Goal: Information Seeking & Learning: Learn about a topic

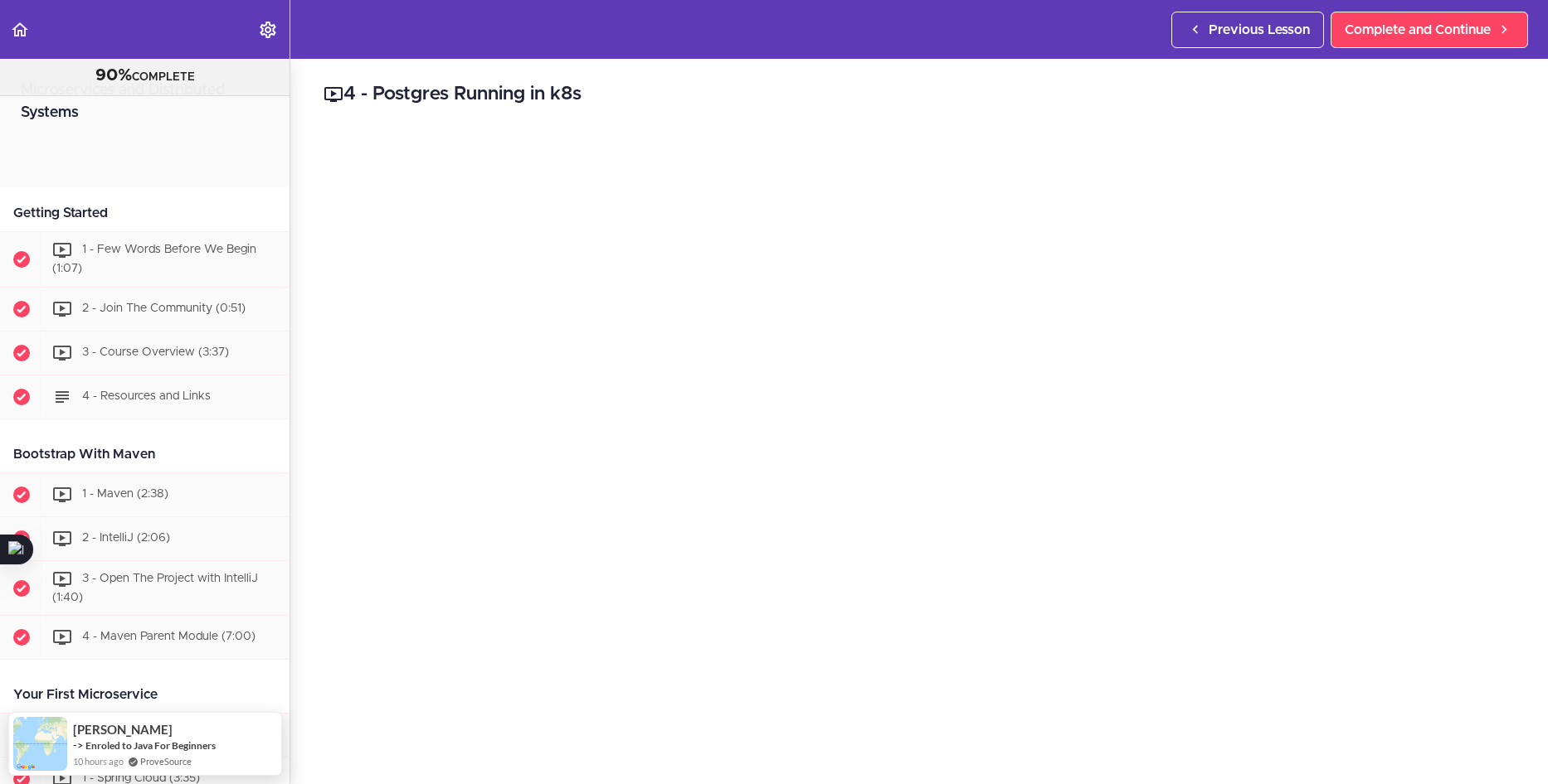
scroll to position [6037, 0]
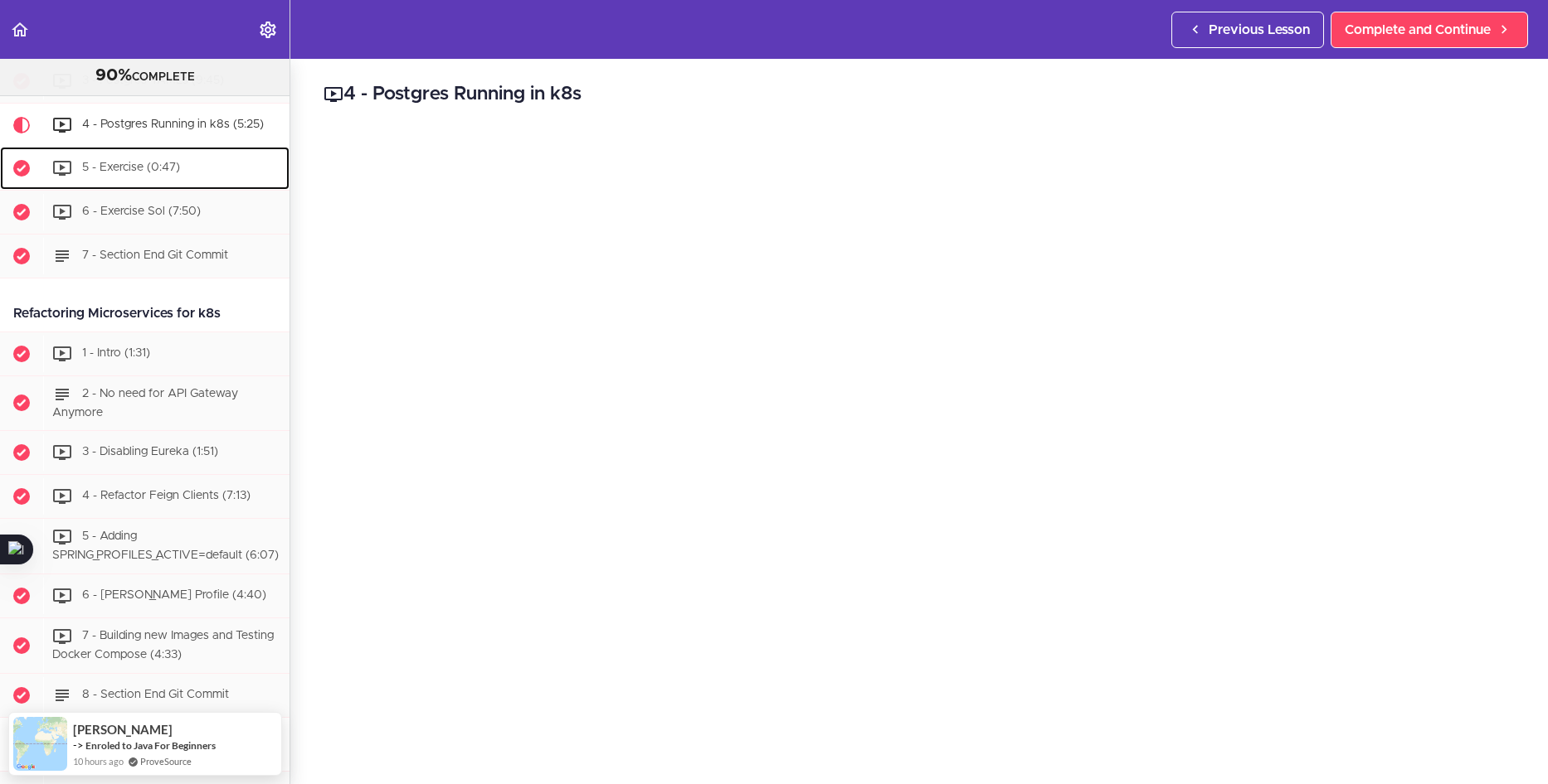
click at [163, 173] on span "5 - Exercise (0:47)" at bounding box center [131, 168] width 98 height 12
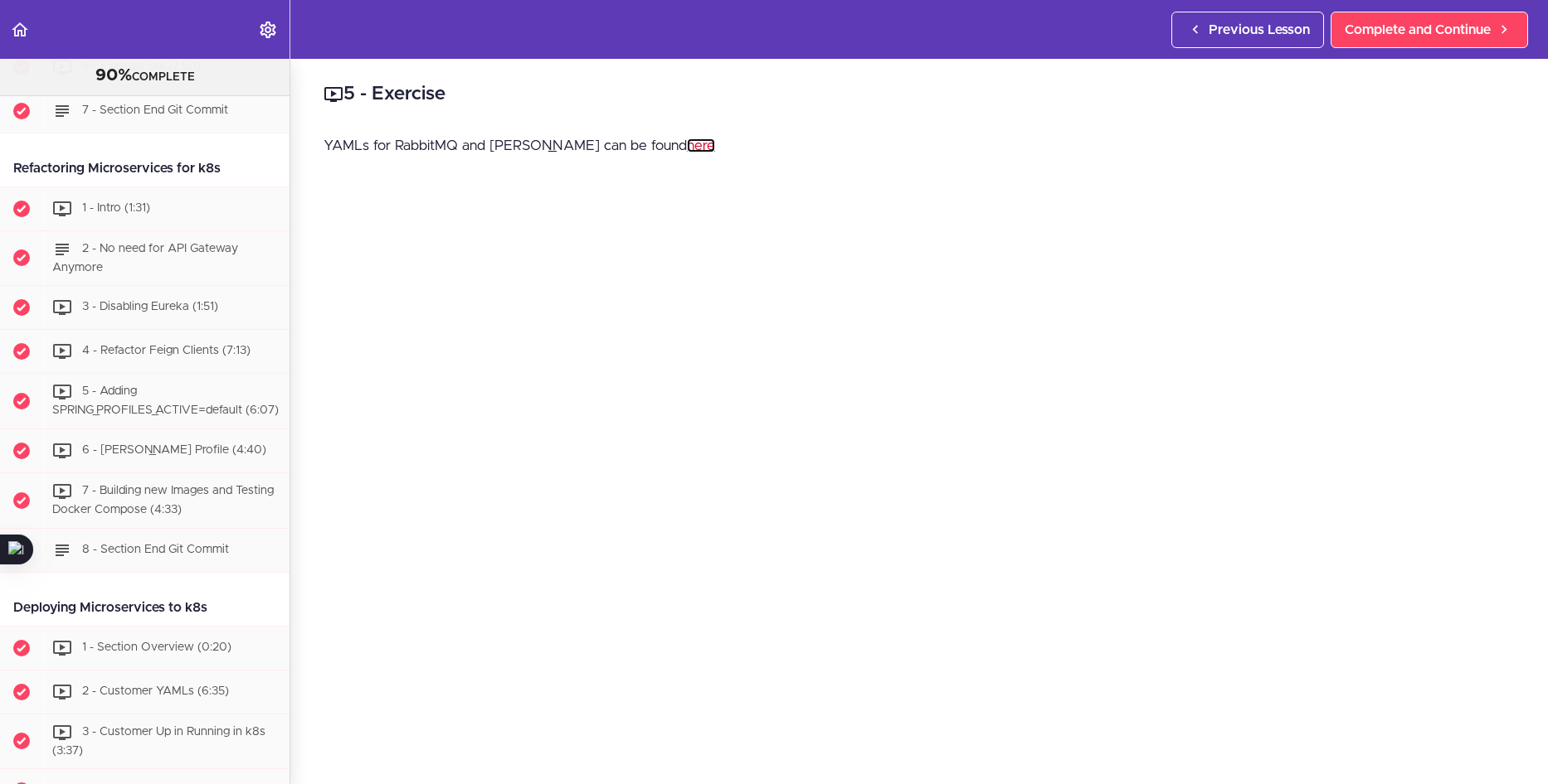
click at [686, 152] on link "here" at bounding box center [700, 146] width 28 height 14
click at [161, 72] on span "6 - Exercise Sol (7:50)" at bounding box center [142, 66] width 119 height 12
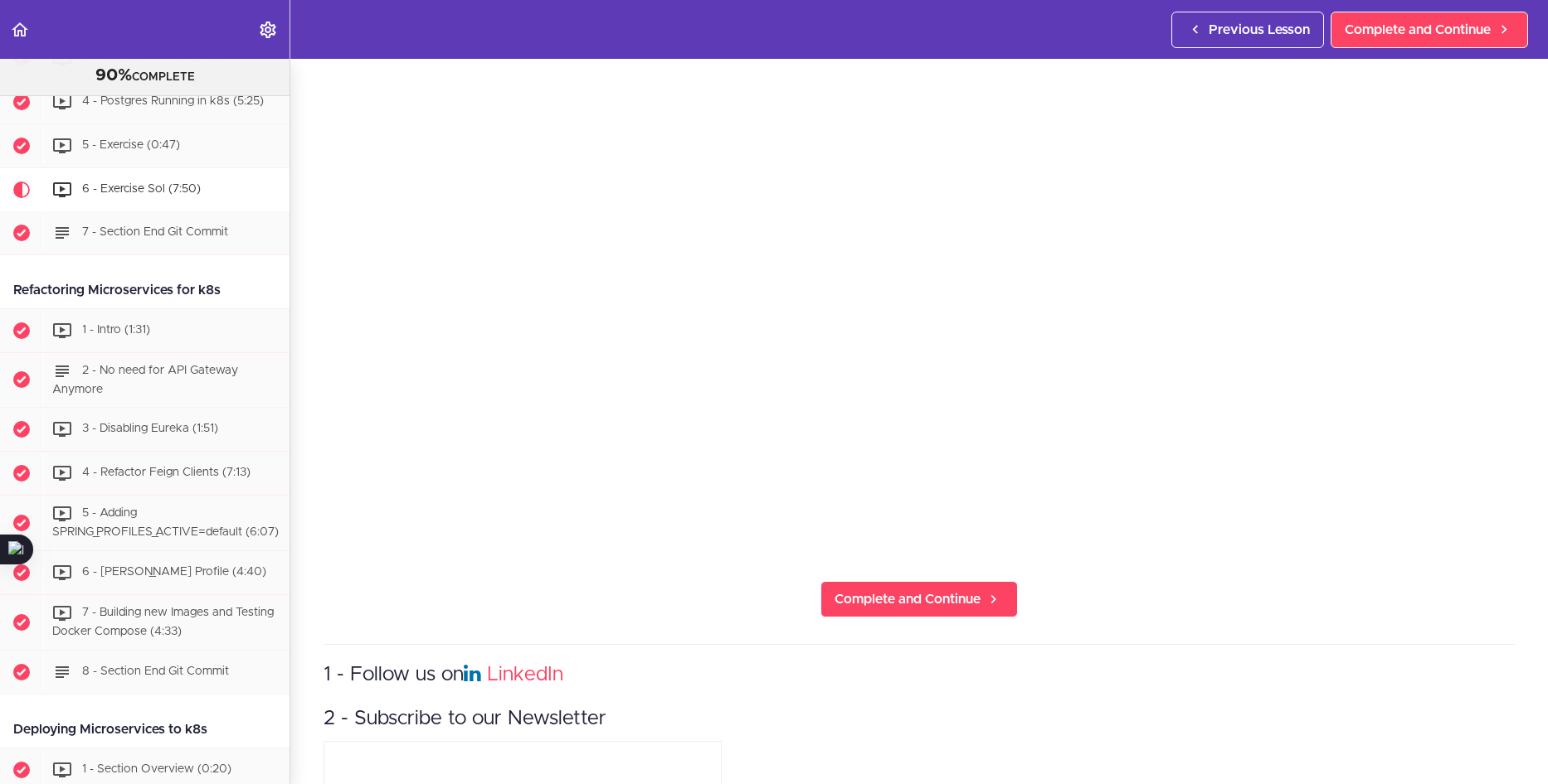
scroll to position [332, 0]
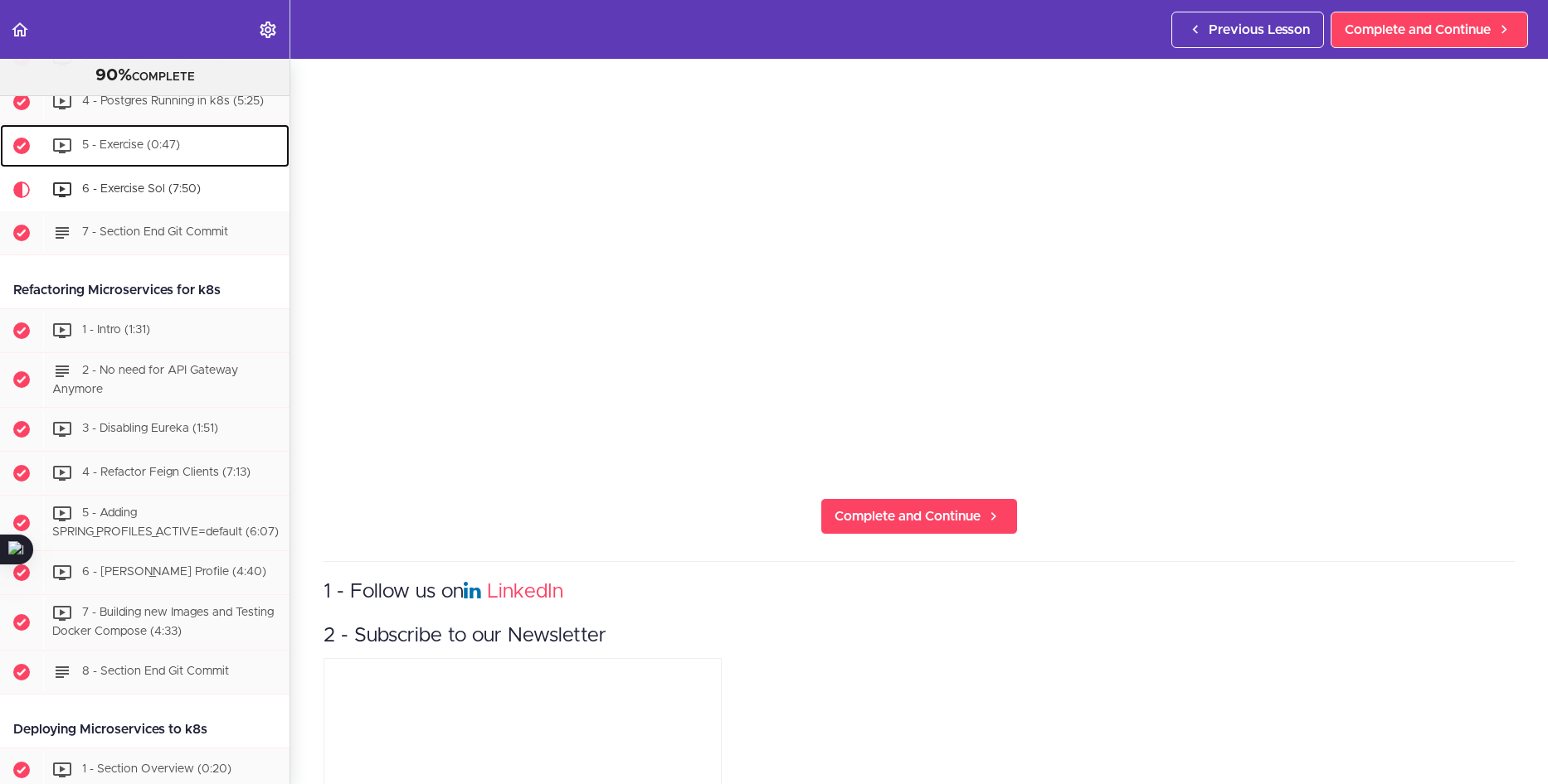
click at [84, 151] on span "5 - Exercise (0:47)" at bounding box center [131, 146] width 98 height 12
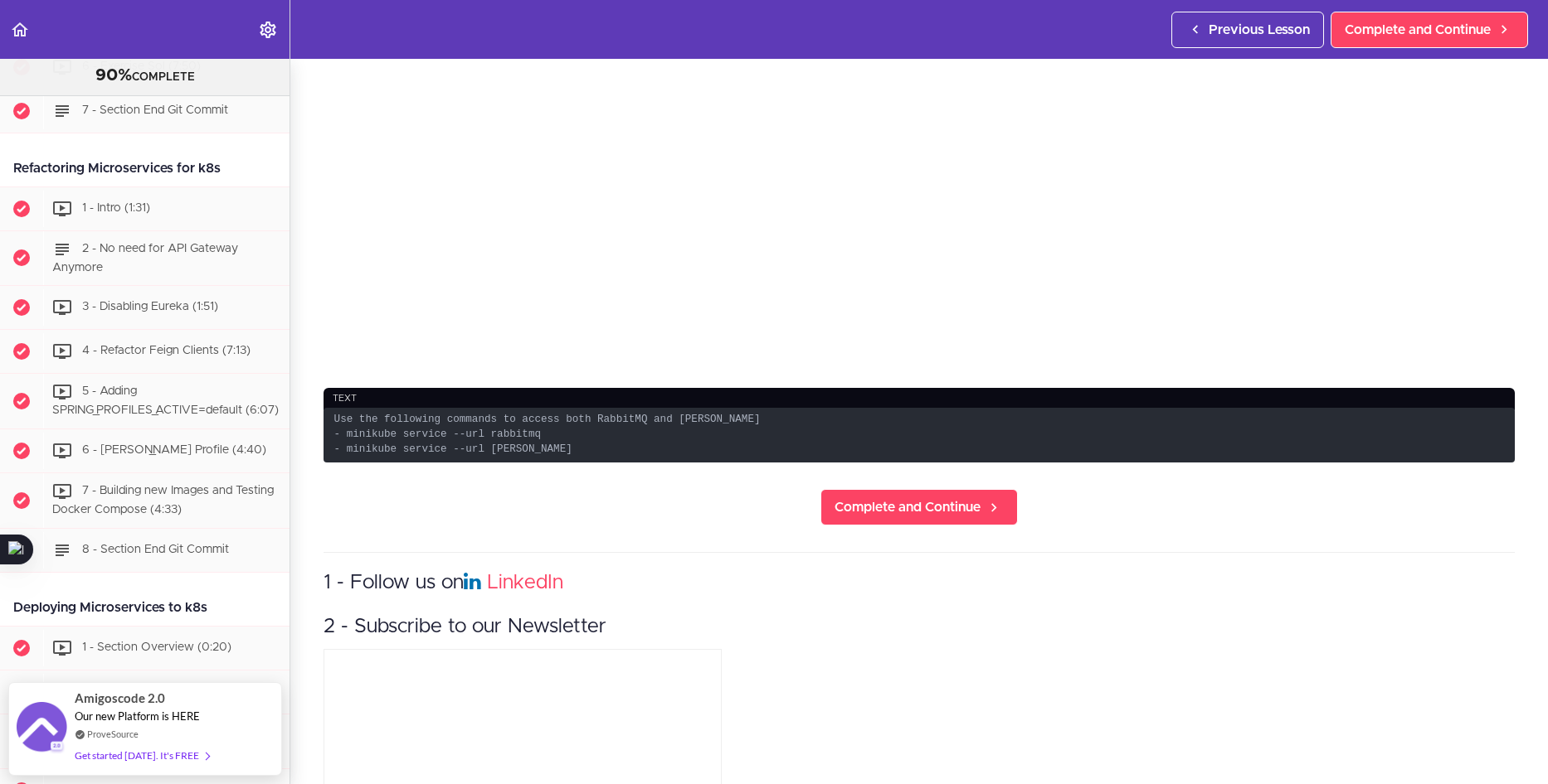
scroll to position [500, 0]
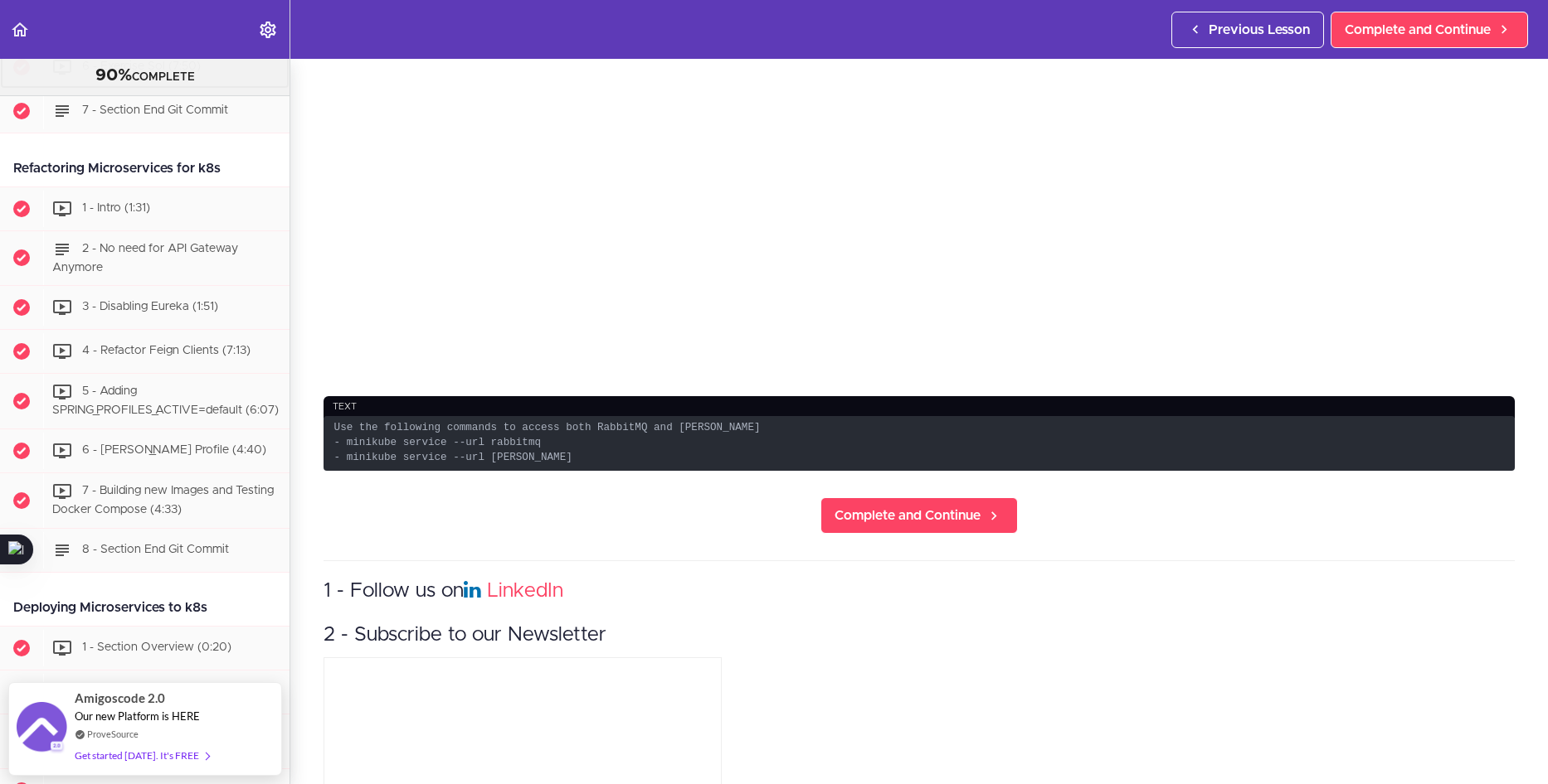
click at [185, 72] on span "6 - Exercise Sol (7:50)" at bounding box center [142, 66] width 119 height 12
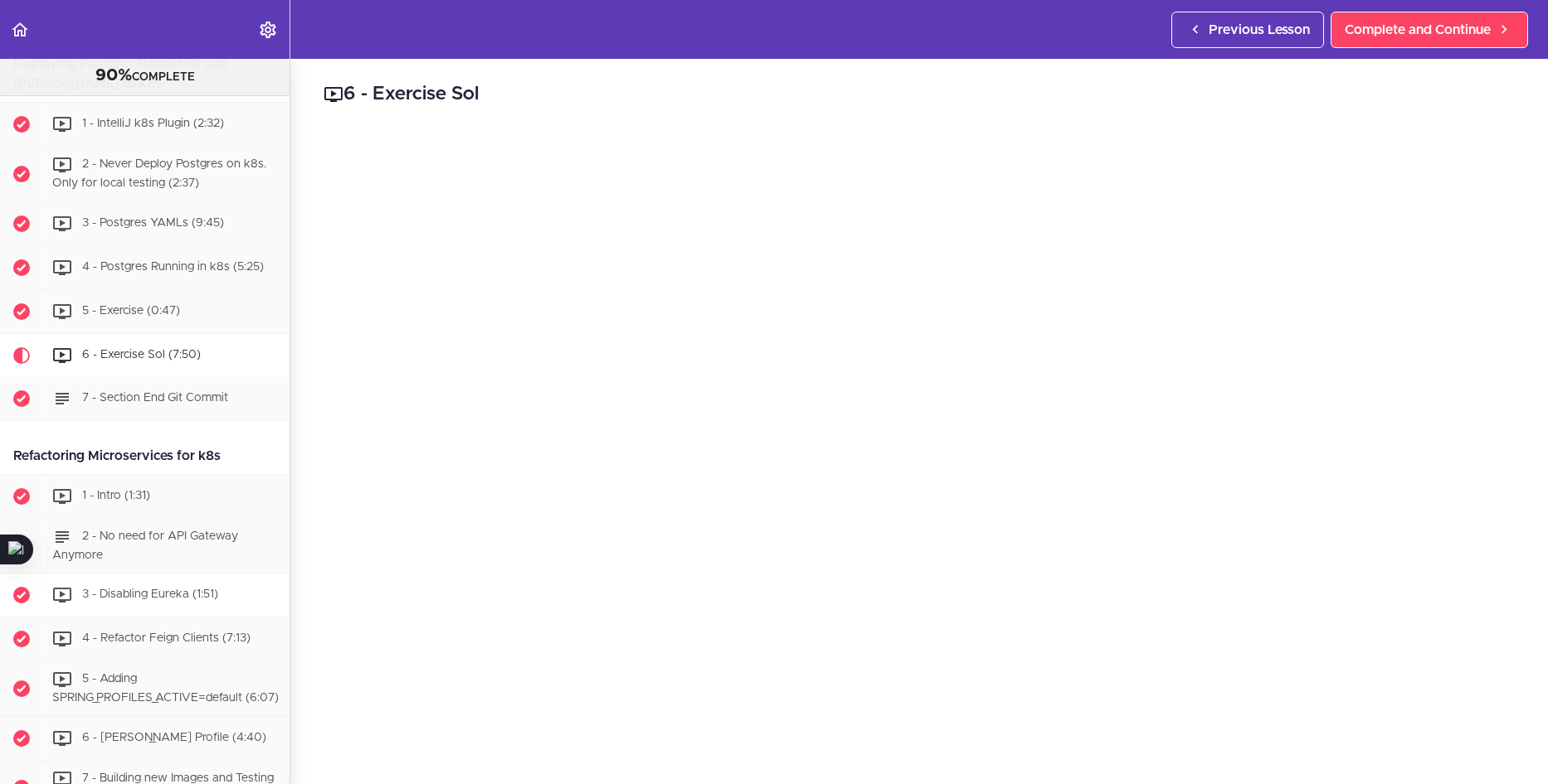
scroll to position [5812, 0]
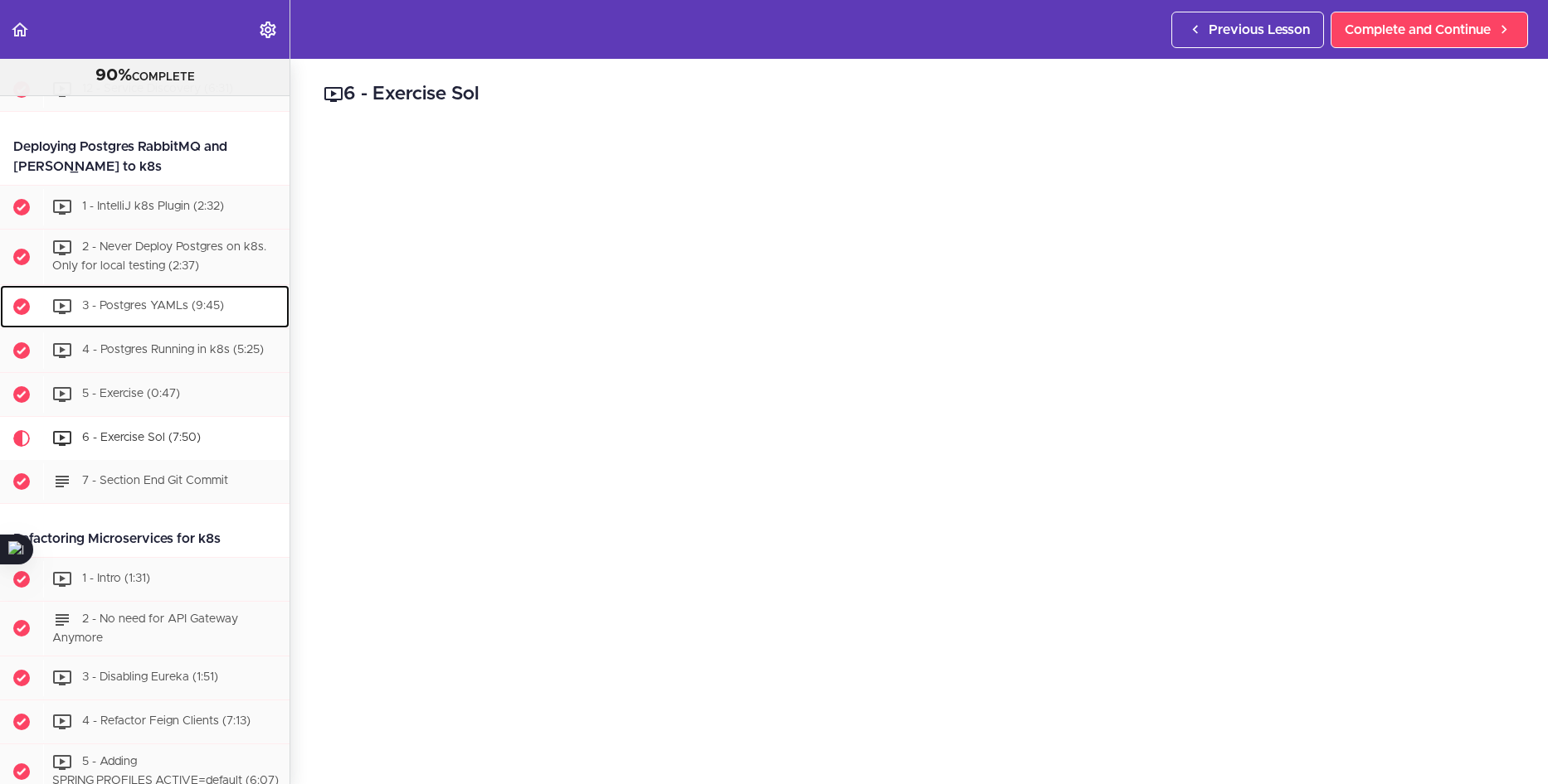
click at [182, 311] on span "3 - Postgres YAMLs (9:45)" at bounding box center [153, 306] width 142 height 12
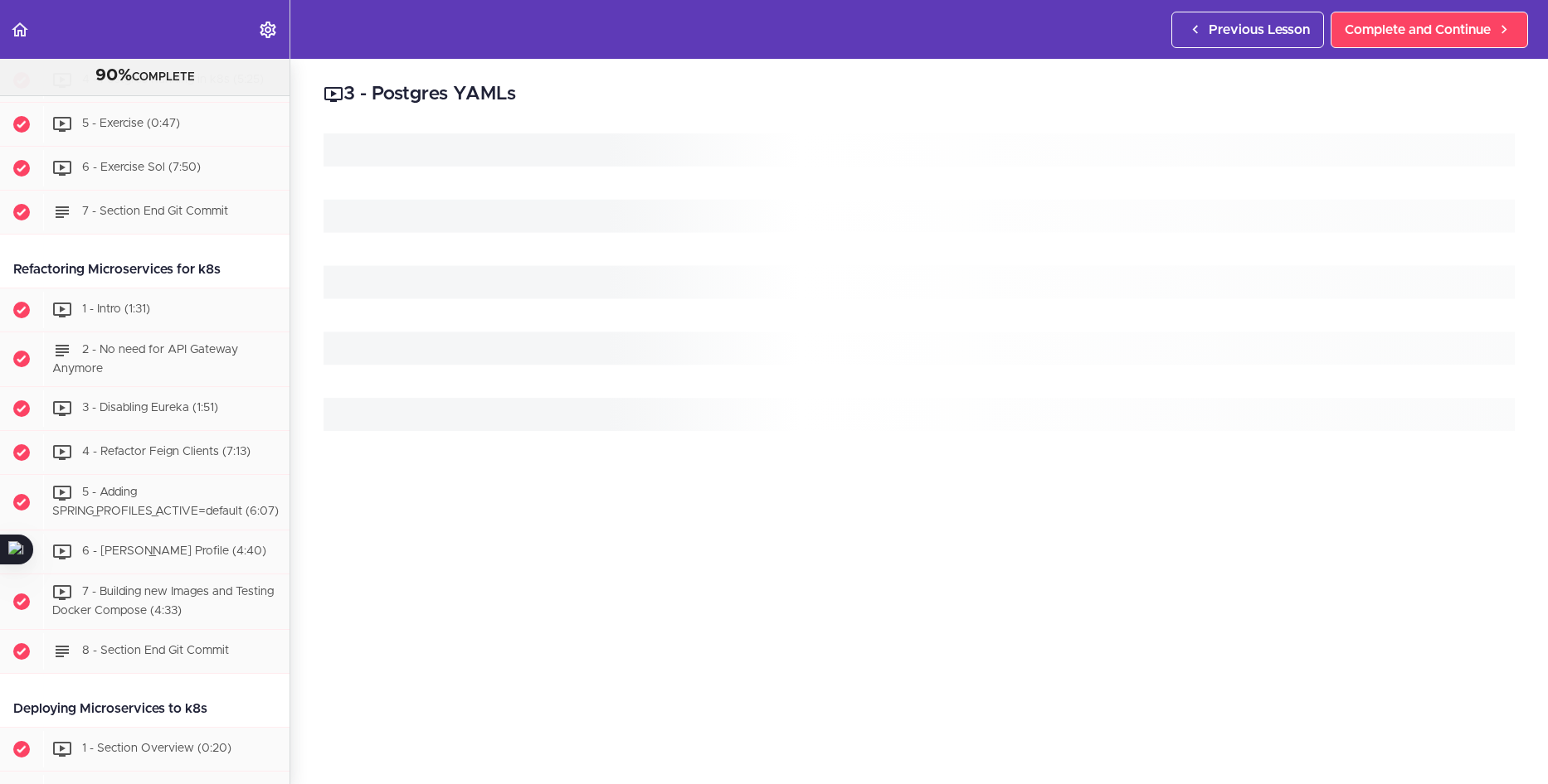
scroll to position [6095, 0]
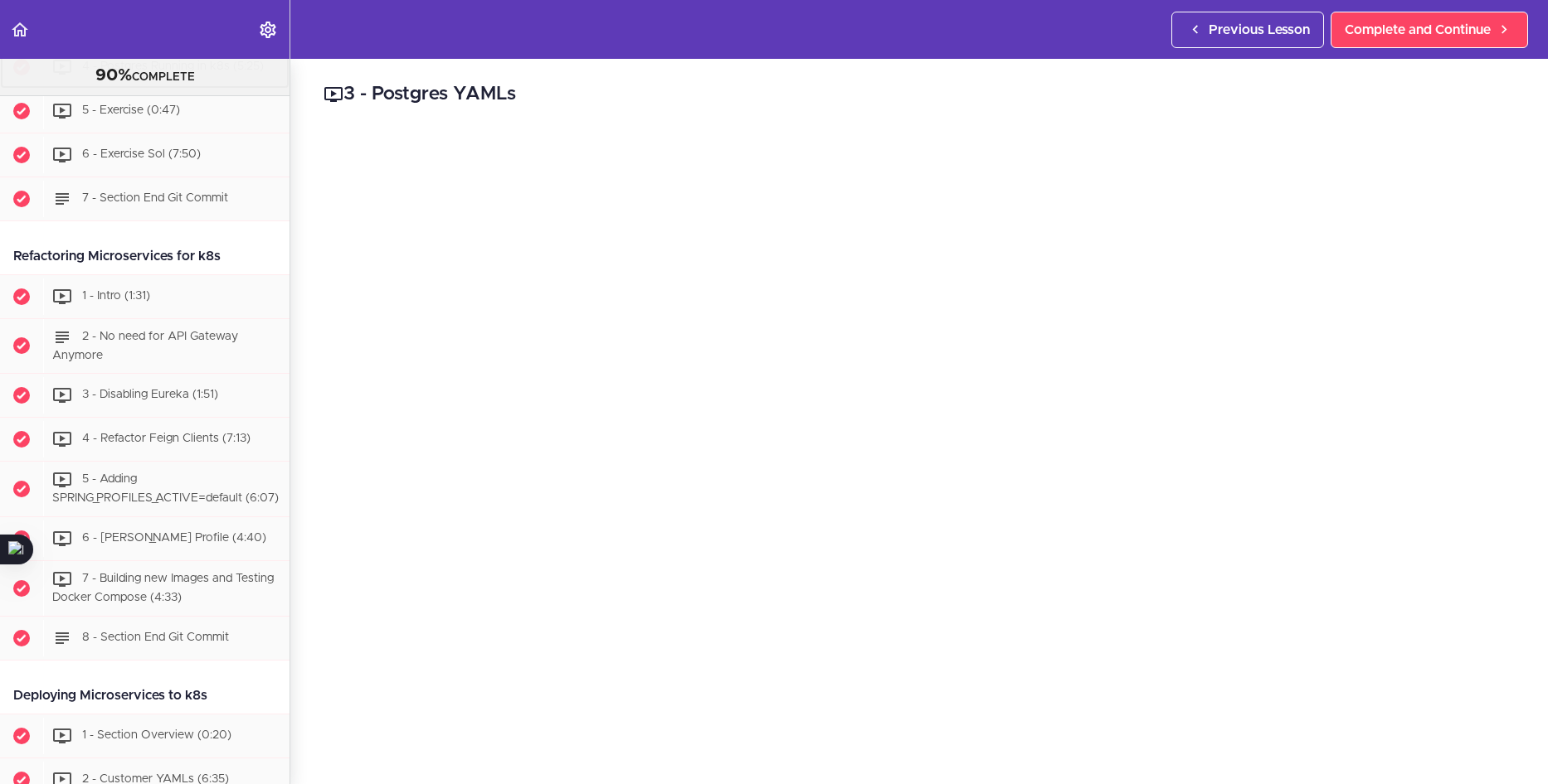
click at [178, 85] on div "4 - Postgres Running in k8s (5:25)" at bounding box center [166, 66] width 246 height 37
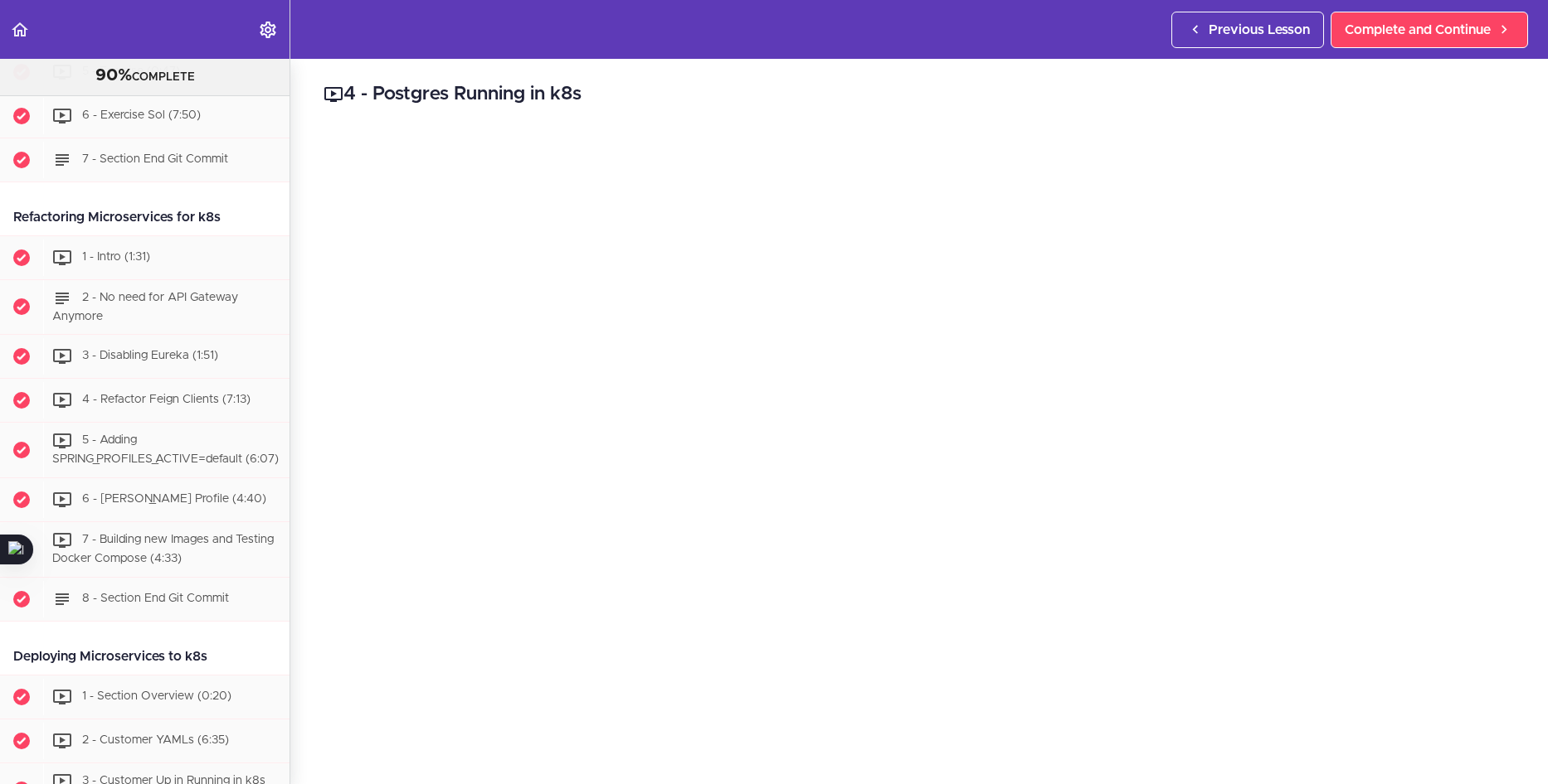
scroll to position [6138, 0]
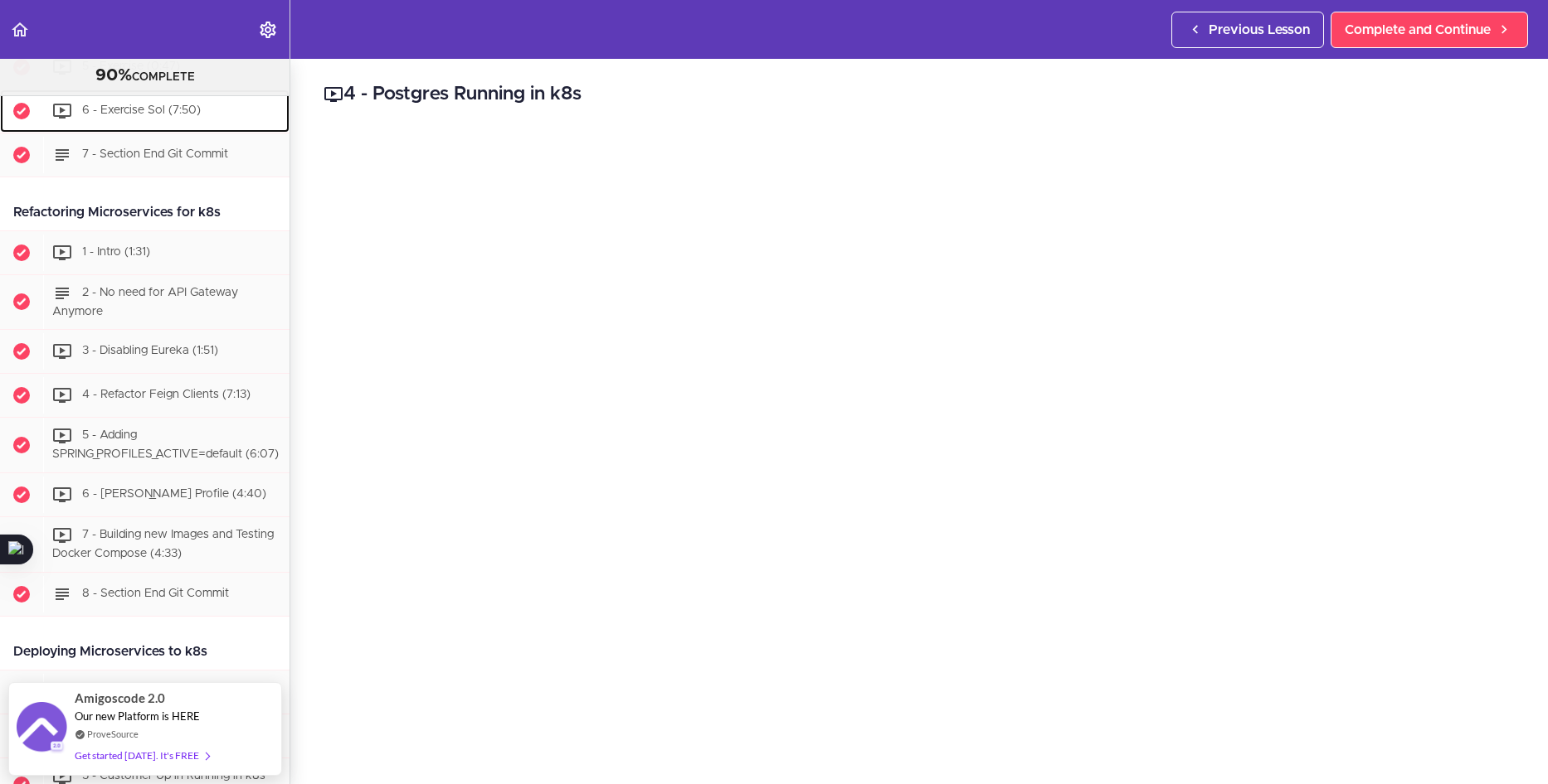
click at [190, 116] on span "6 - Exercise Sol (7:50)" at bounding box center [142, 110] width 119 height 12
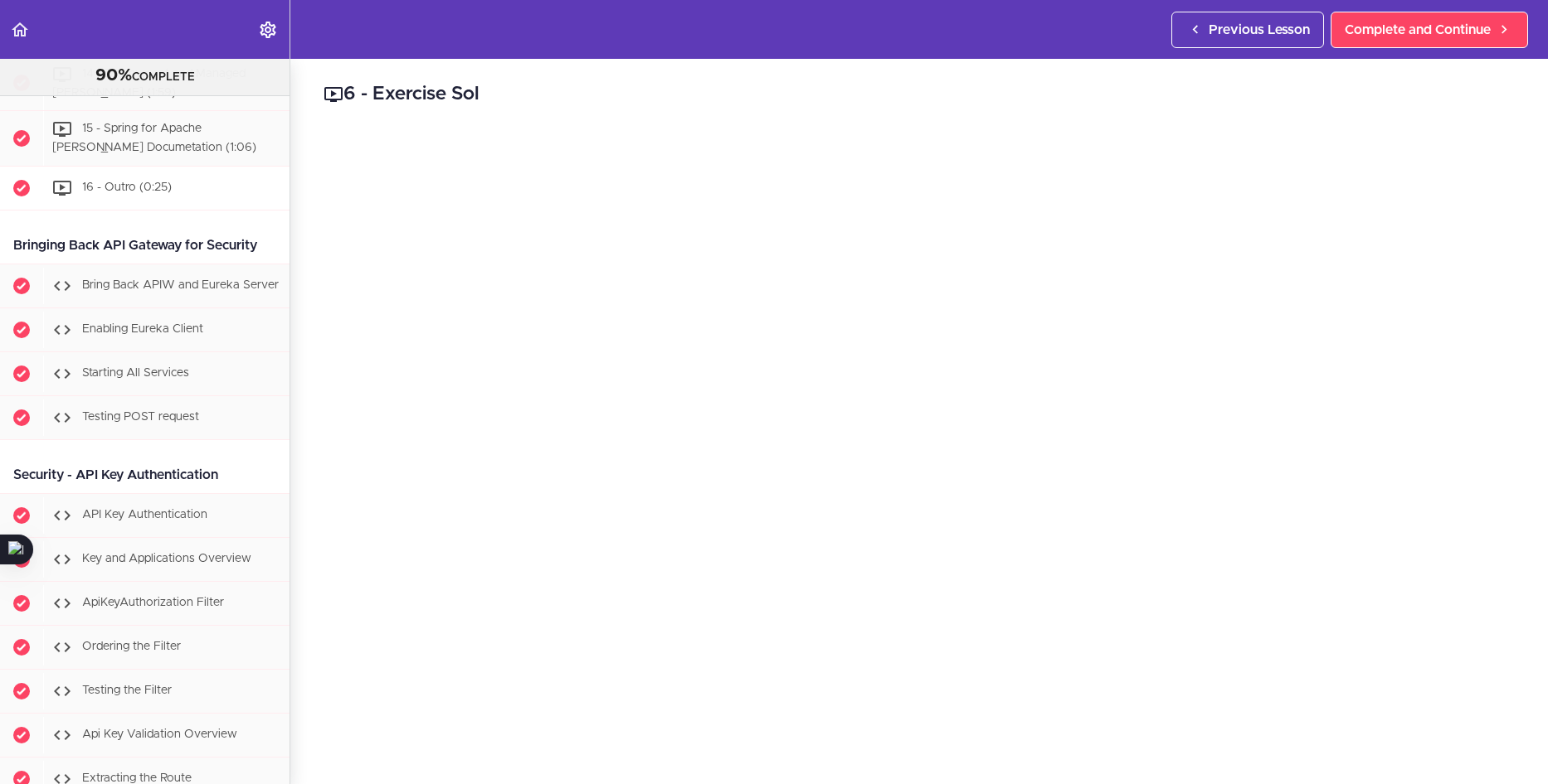
scroll to position [8713, 0]
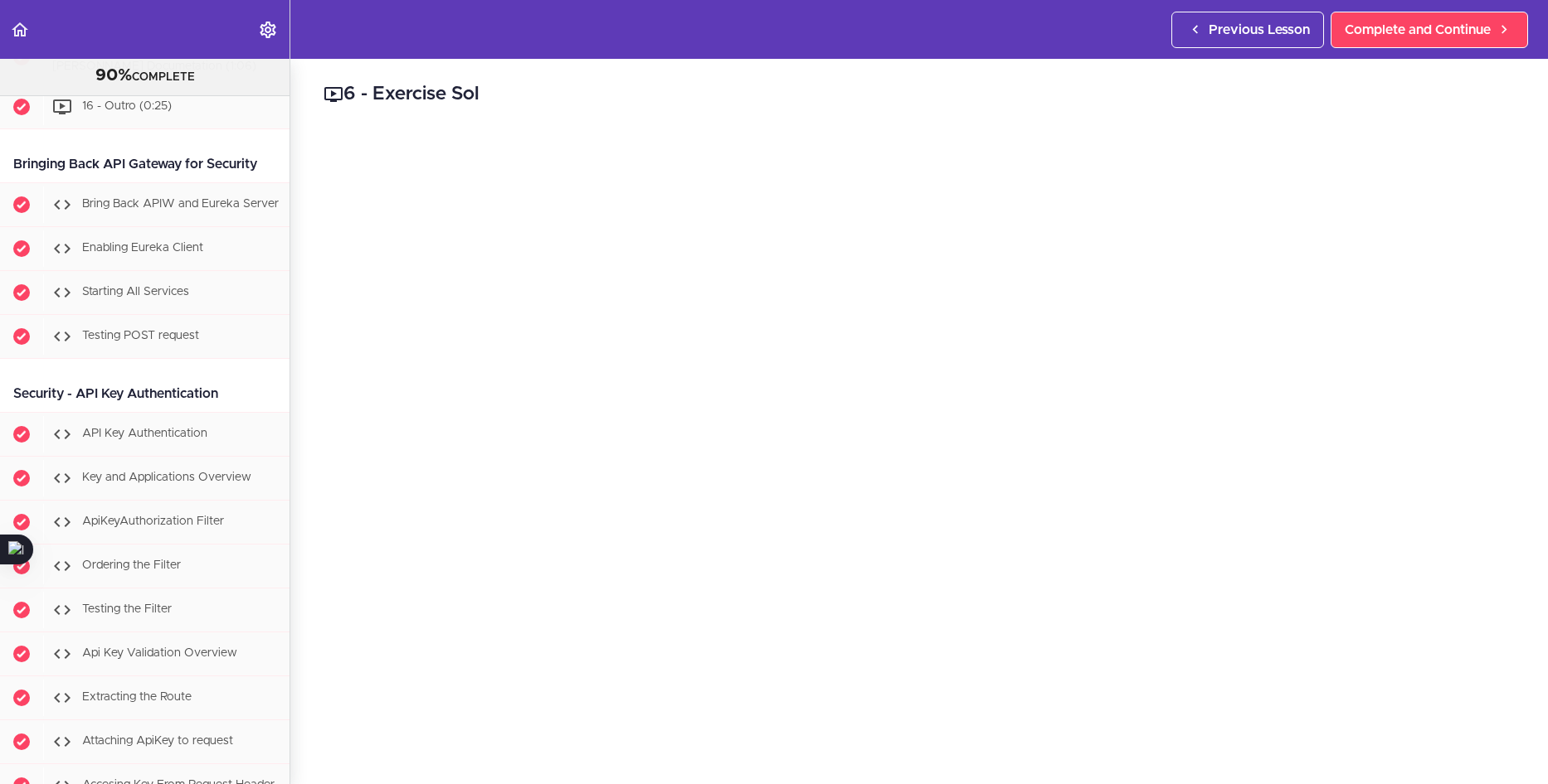
click at [1528, 560] on div "6 - Exercise Sol Complete and Continue 1 - Follow us on LinkedIn 2 - Subscribe …" at bounding box center [919, 421] width 1257 height 726
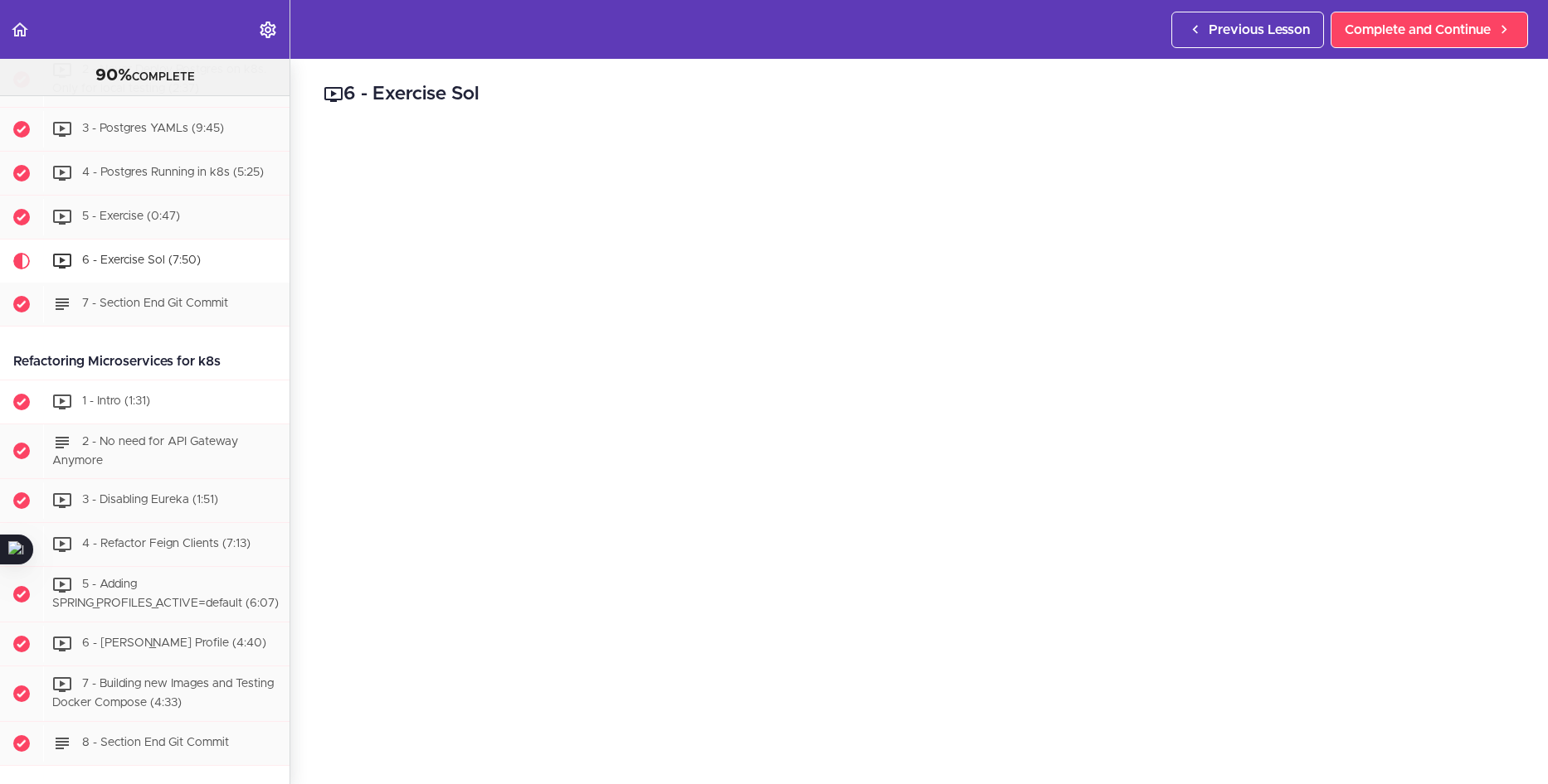
scroll to position [6035, 0]
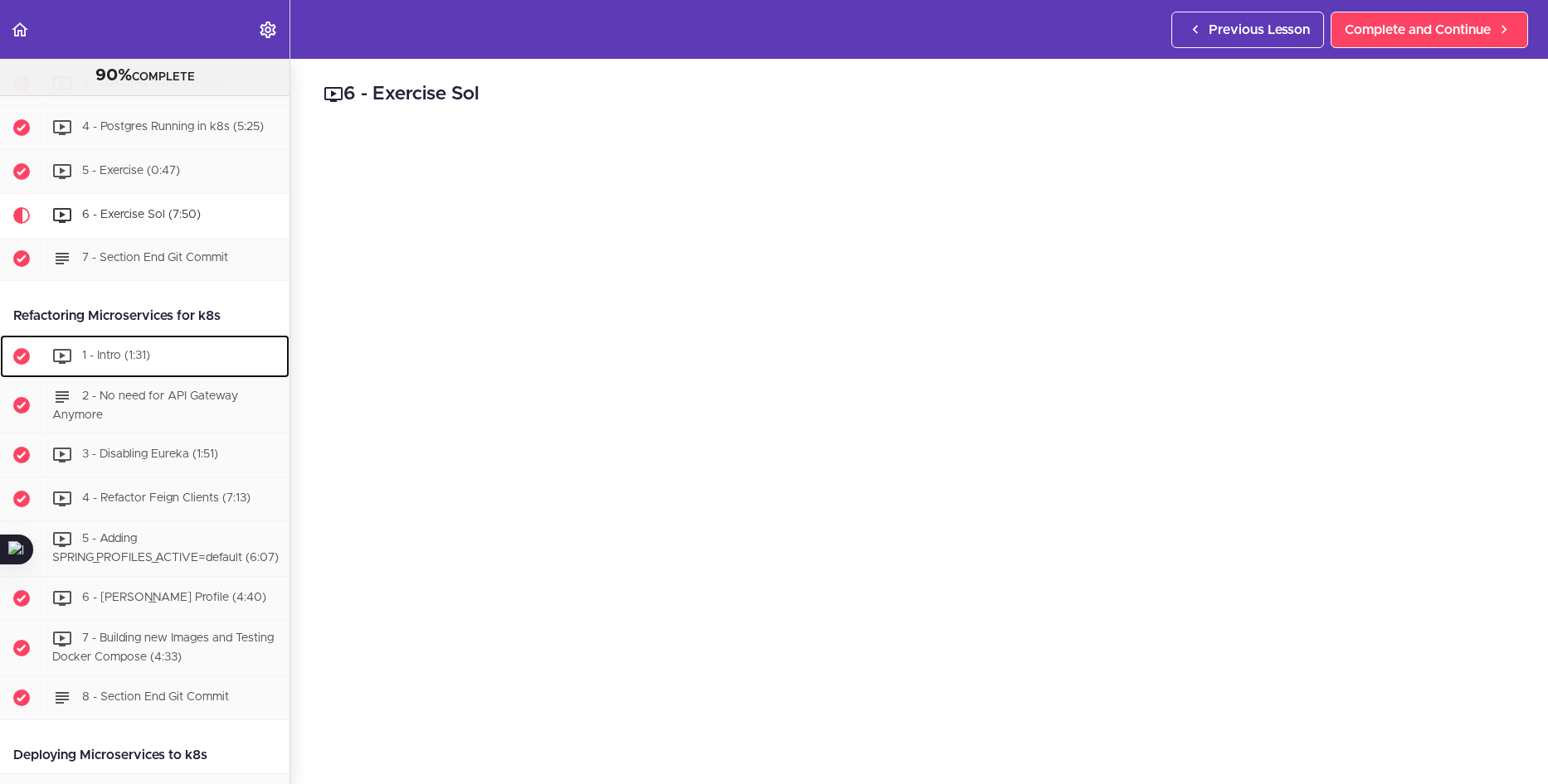
click at [154, 375] on div "1 - Intro (1:31)" at bounding box center [166, 356] width 246 height 37
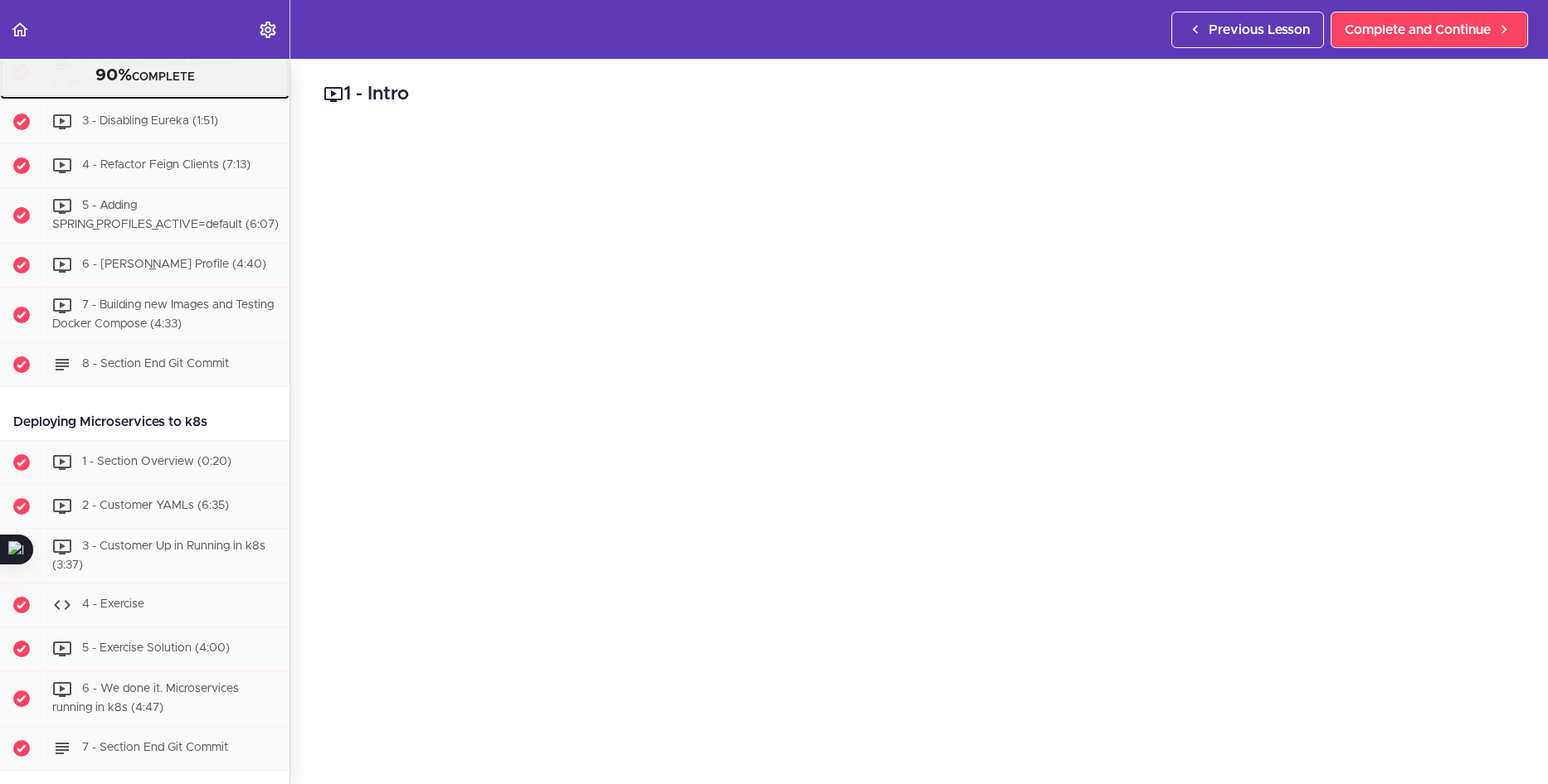
click at [192, 100] on div "2 - No need for API Gateway Anymore" at bounding box center [166, 72] width 246 height 55
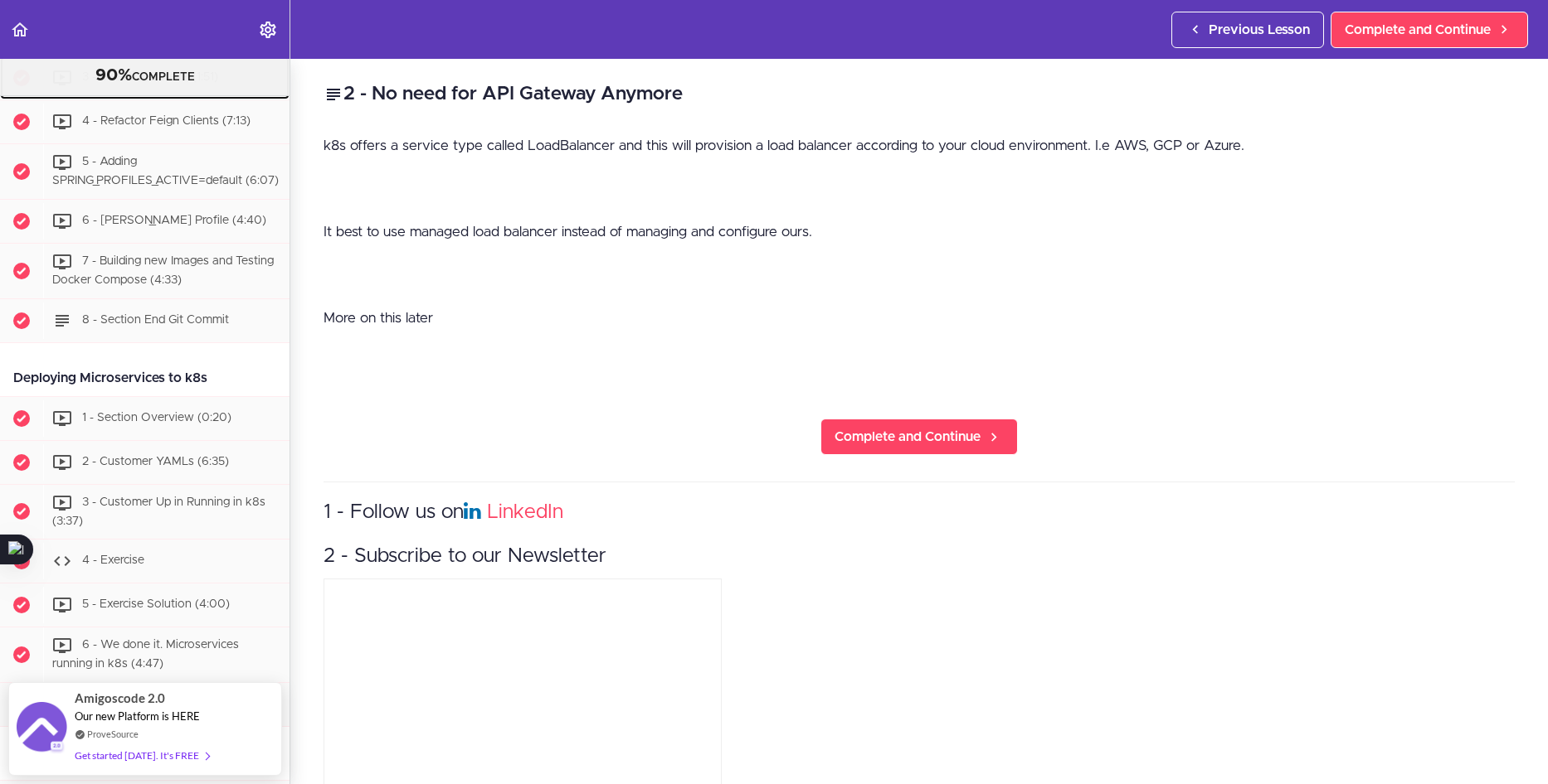
click at [88, 96] on div "3 - Disabling Eureka (1:51)" at bounding box center [166, 77] width 246 height 37
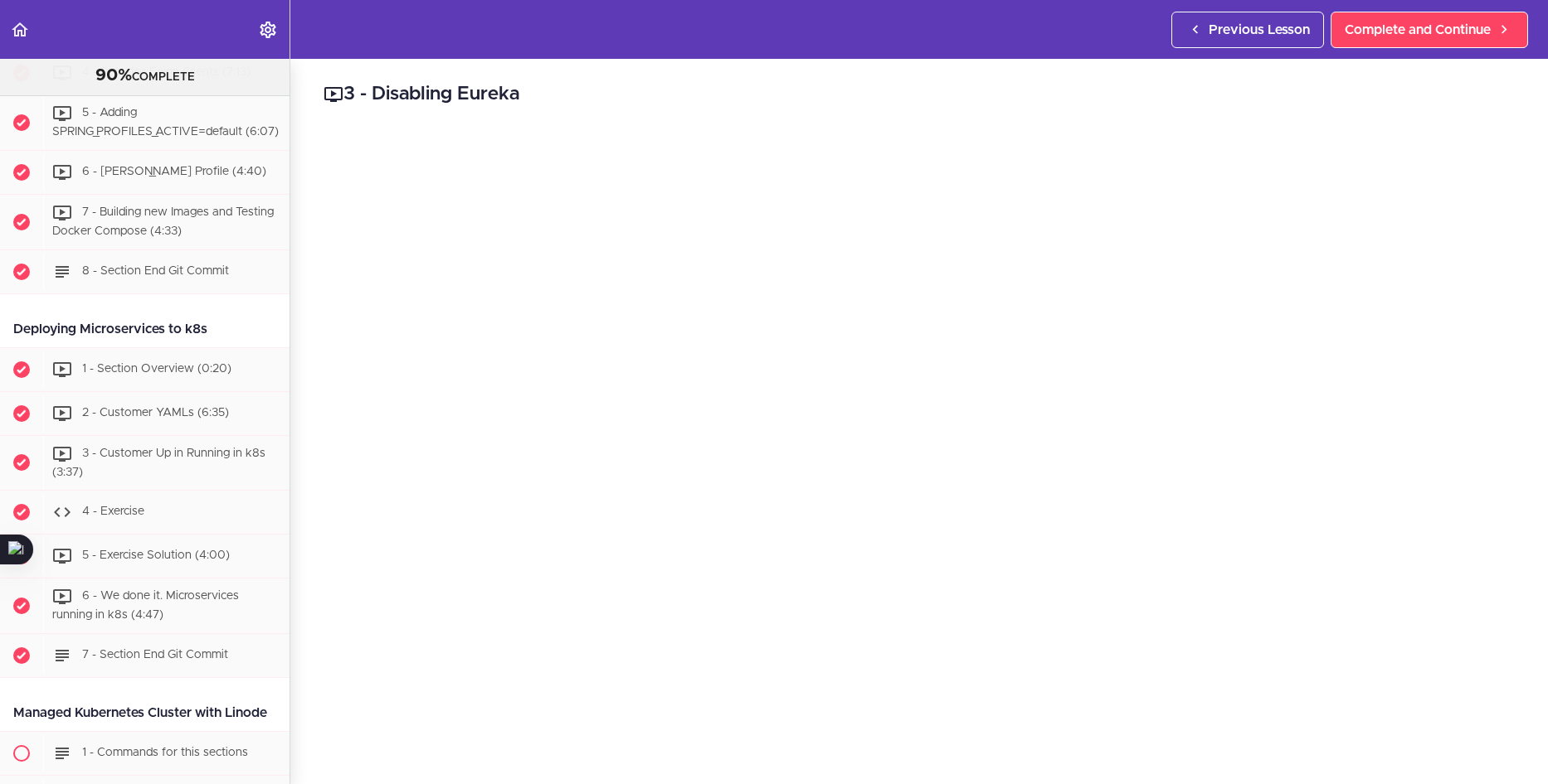
scroll to position [6467, 0]
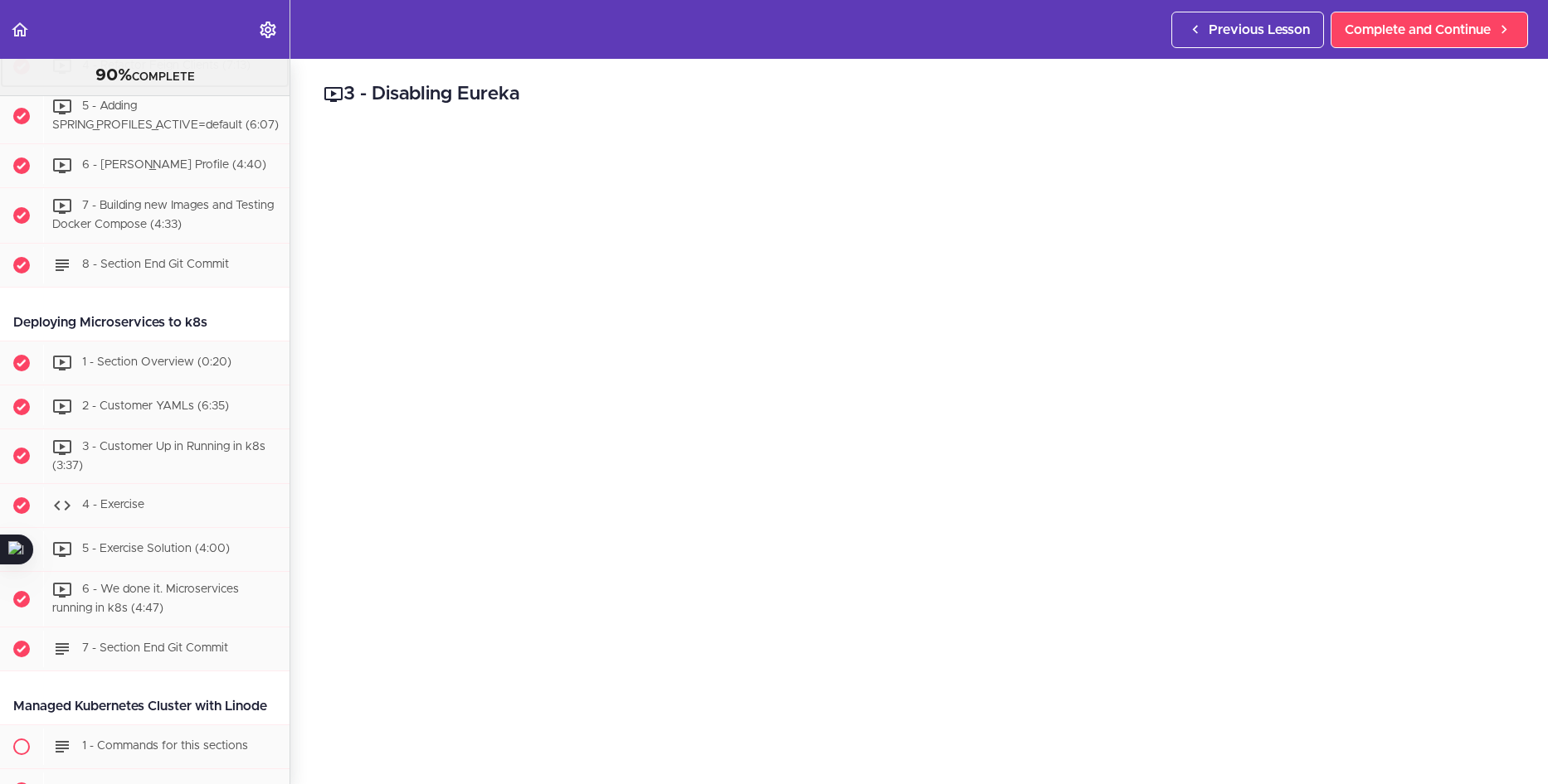
click at [144, 72] on span "4 - Refactor Feign Clients (7:13)" at bounding box center [167, 66] width 169 height 12
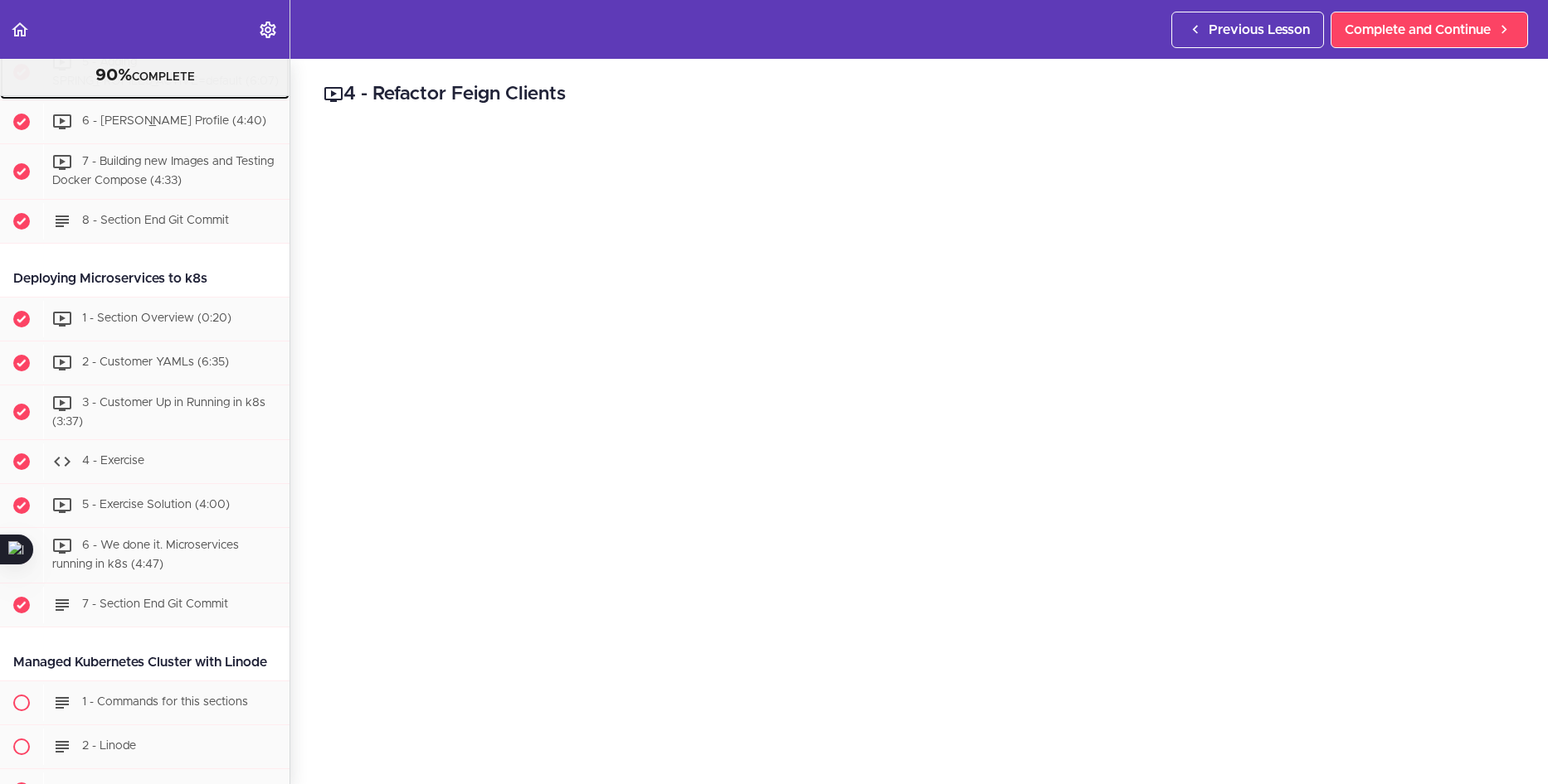
click at [127, 99] on div "5 - Adding SPRING_PROFILES_ACTIVE=default (6:07)" at bounding box center [166, 71] width 246 height 55
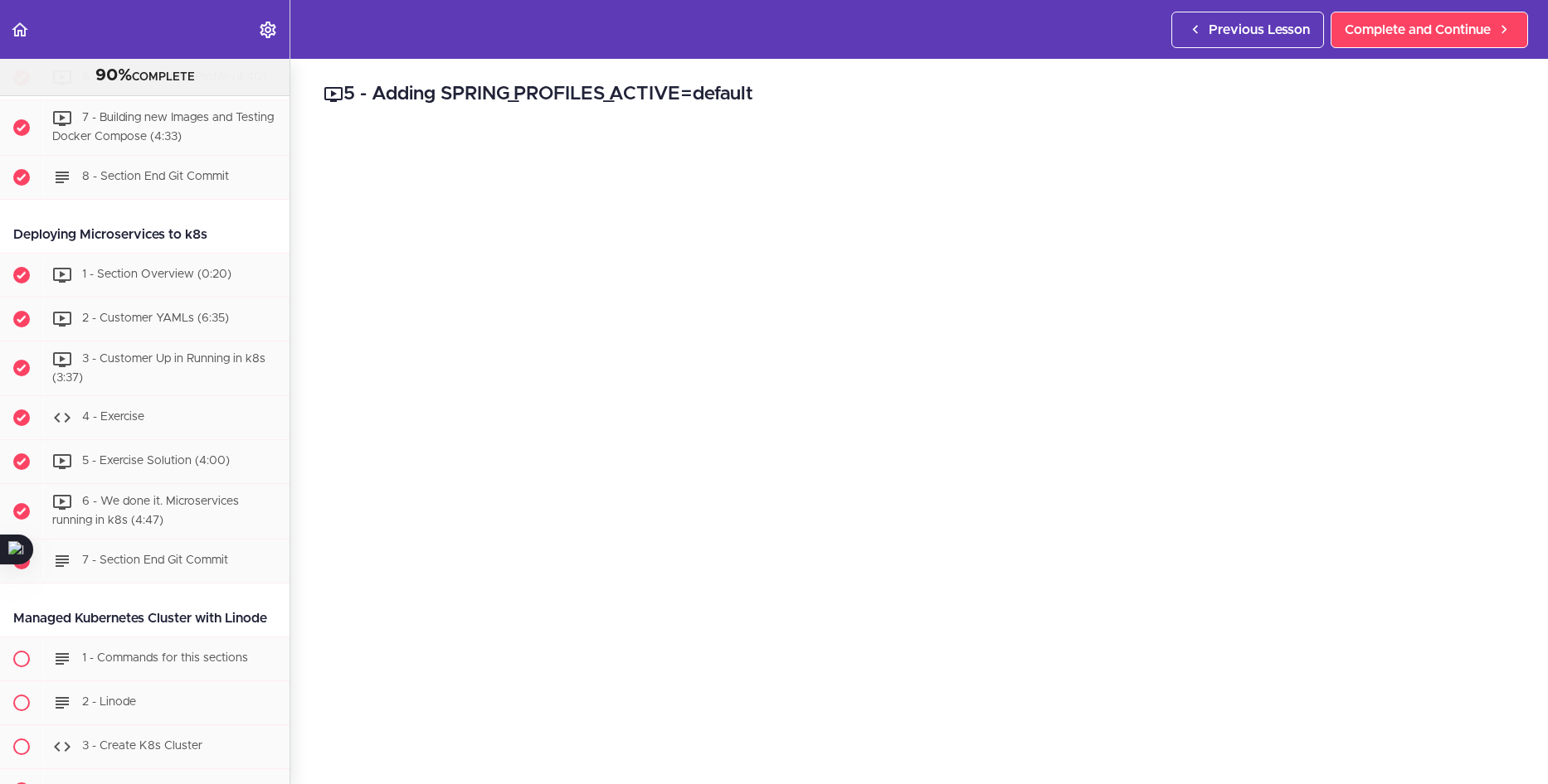
scroll to position [6472, 0]
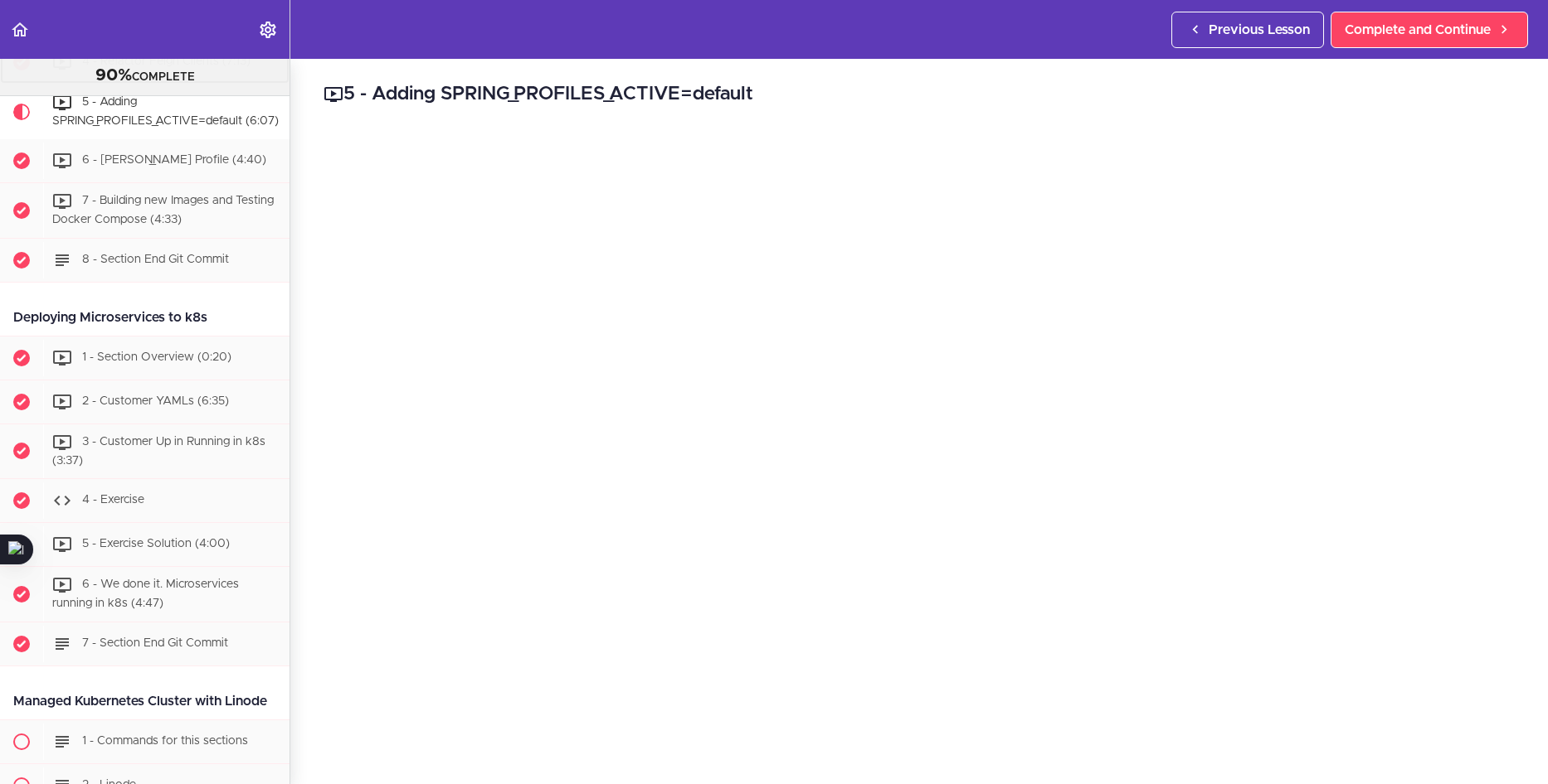
click at [175, 68] on span "4 - Refactor Feign Clients (7:13)" at bounding box center [167, 62] width 169 height 12
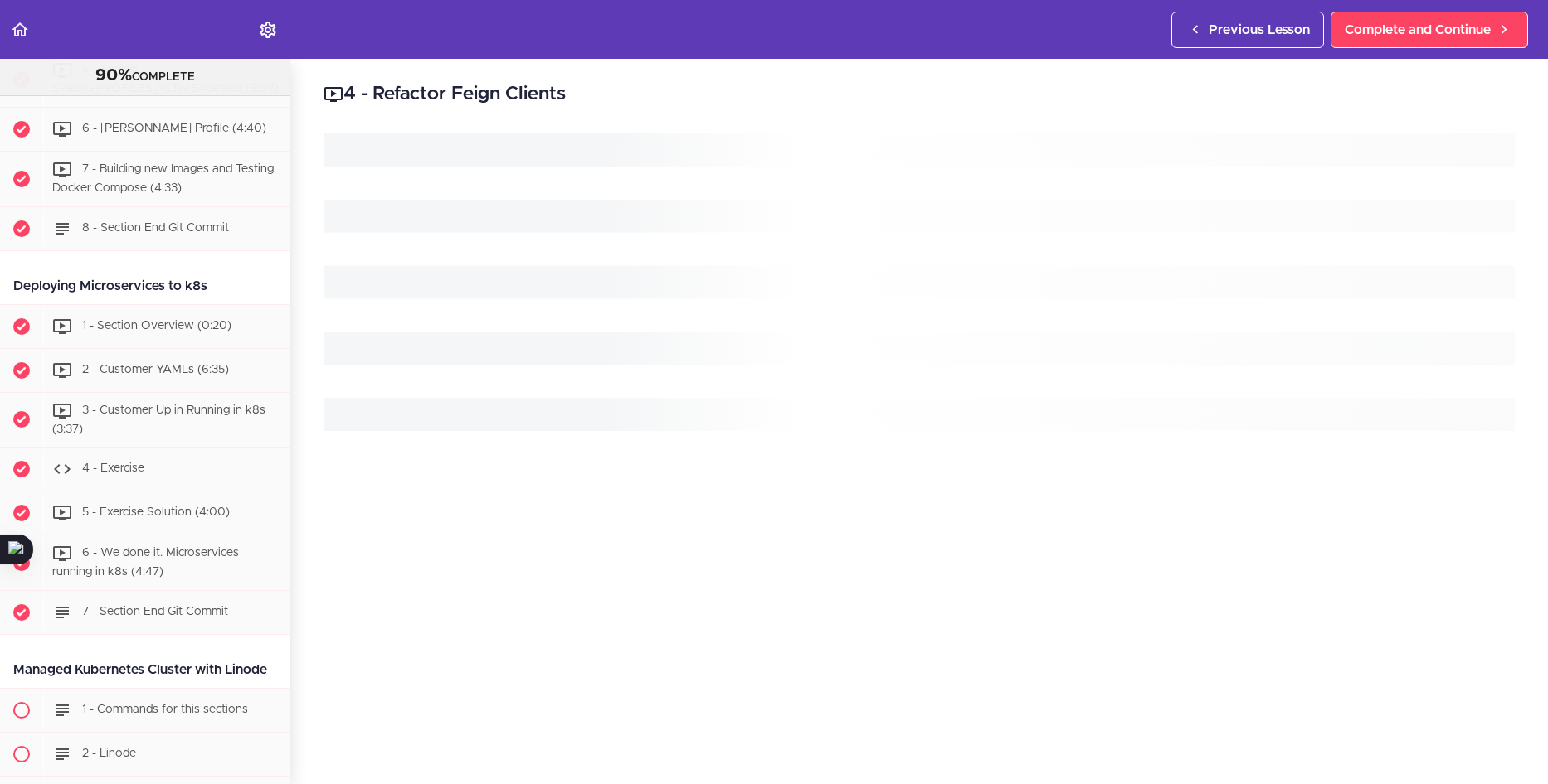
scroll to position [6511, 0]
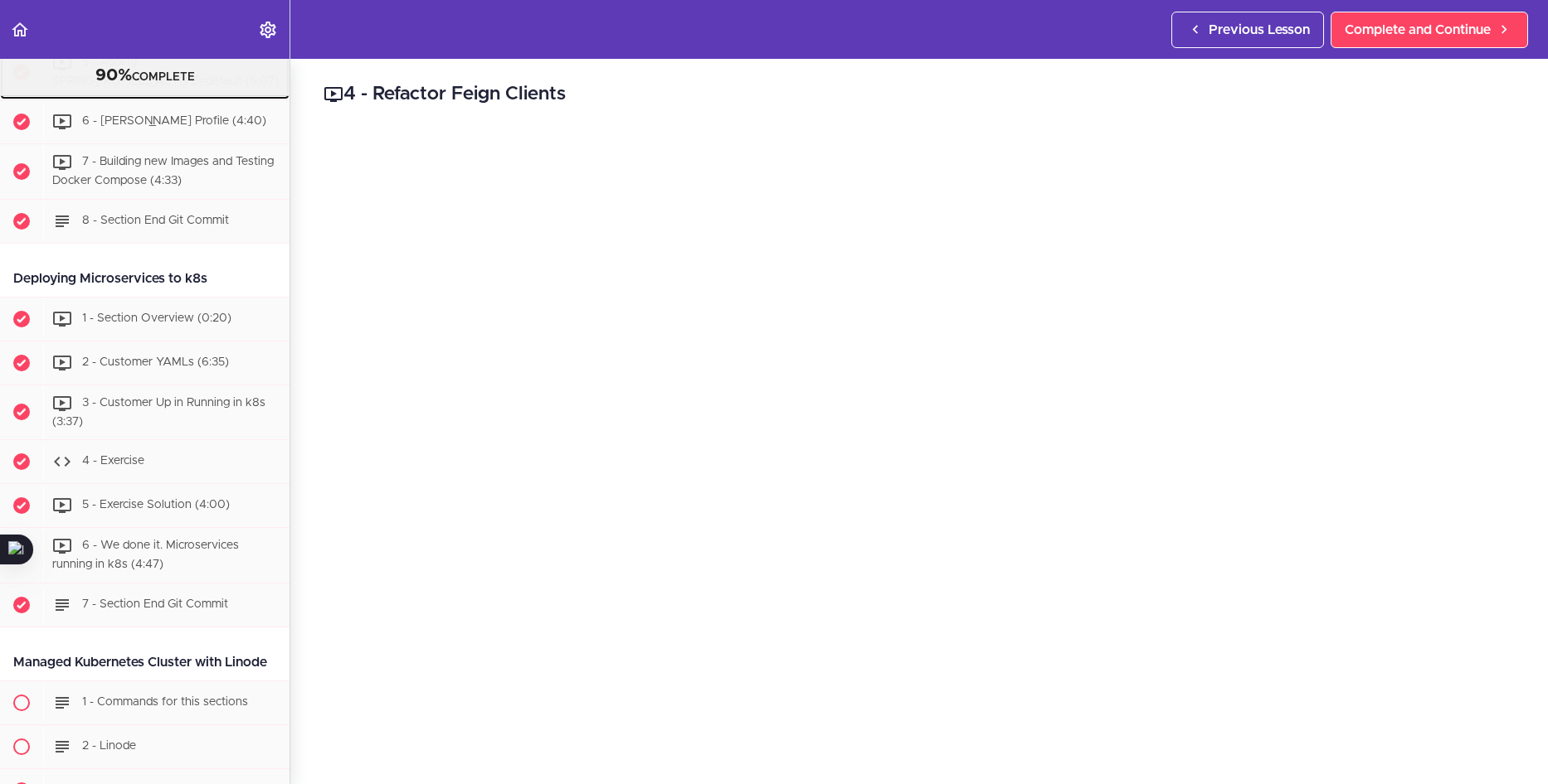
click at [129, 99] on div "5 - Adding SPRING_PROFILES_ACTIVE=default (6:07)" at bounding box center [166, 71] width 246 height 55
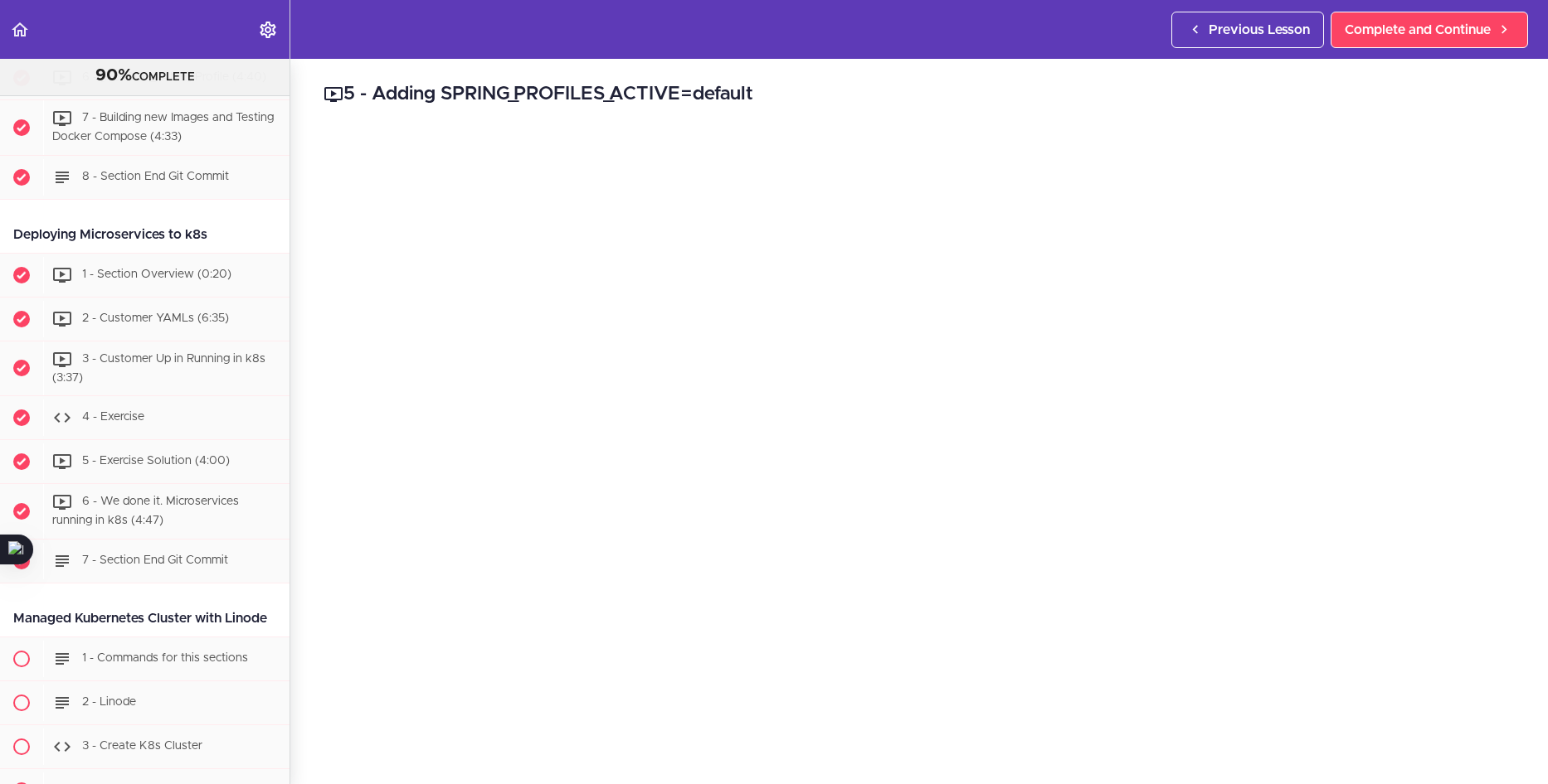
scroll to position [6555, 0]
click at [158, 96] on div "6 - [PERSON_NAME] Profile (4:40)" at bounding box center [166, 77] width 246 height 37
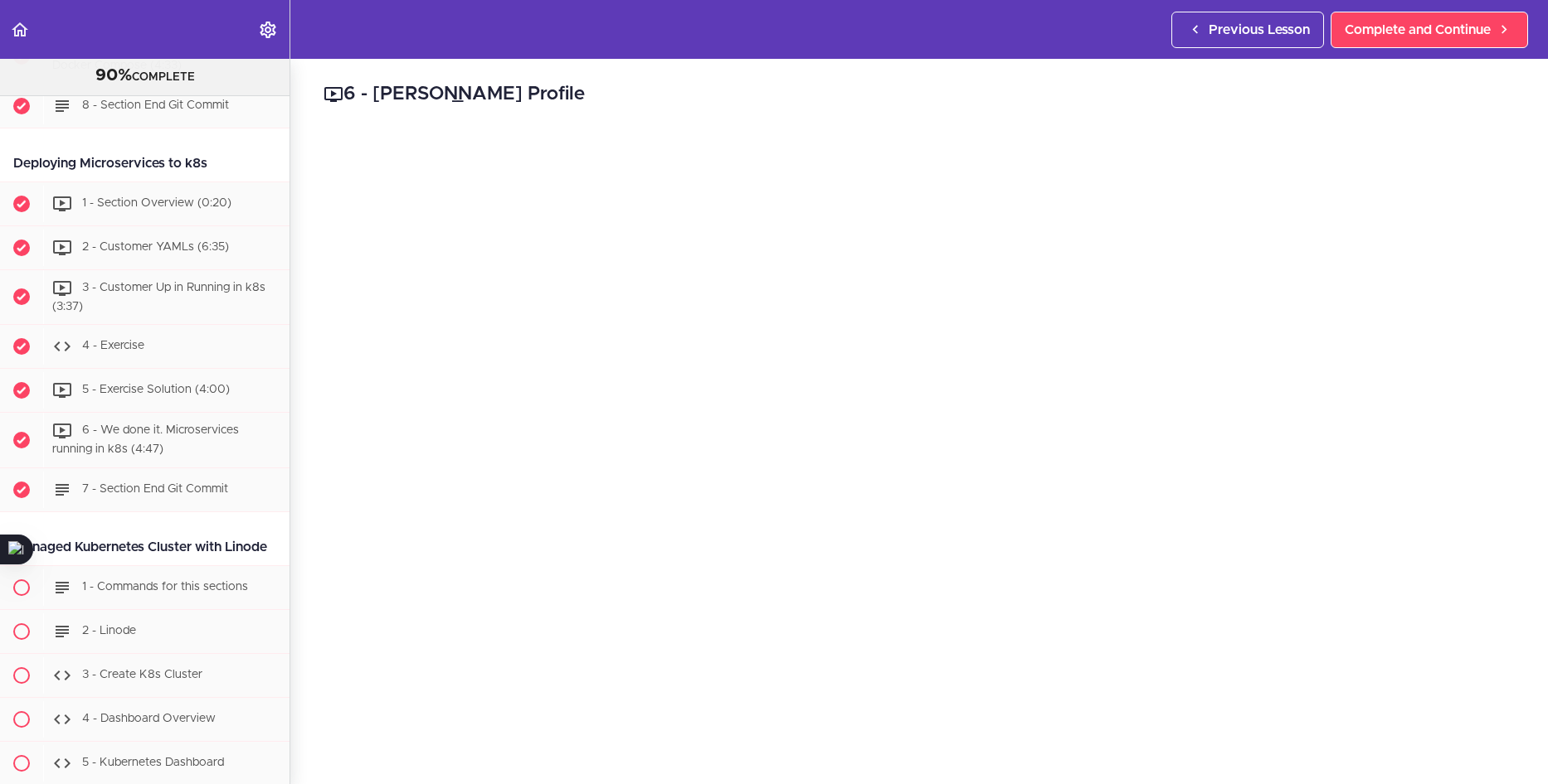
scroll to position [6628, 0]
click at [187, 69] on span "7 - Building new Images and Testing Docker Compose (4:33)" at bounding box center [163, 54] width 221 height 31
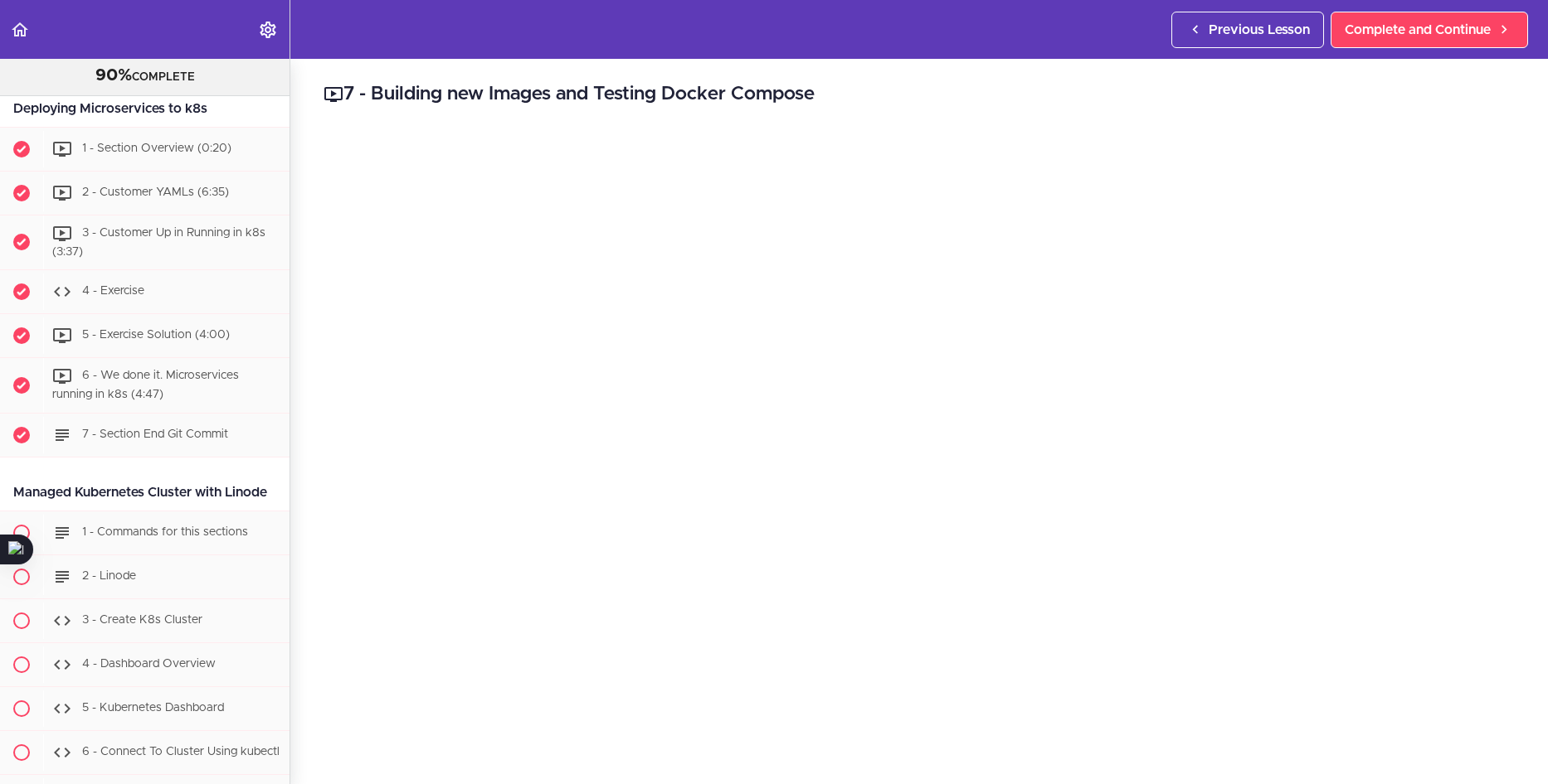
scroll to position [6672, 0]
